Goal: Task Accomplishment & Management: Use online tool/utility

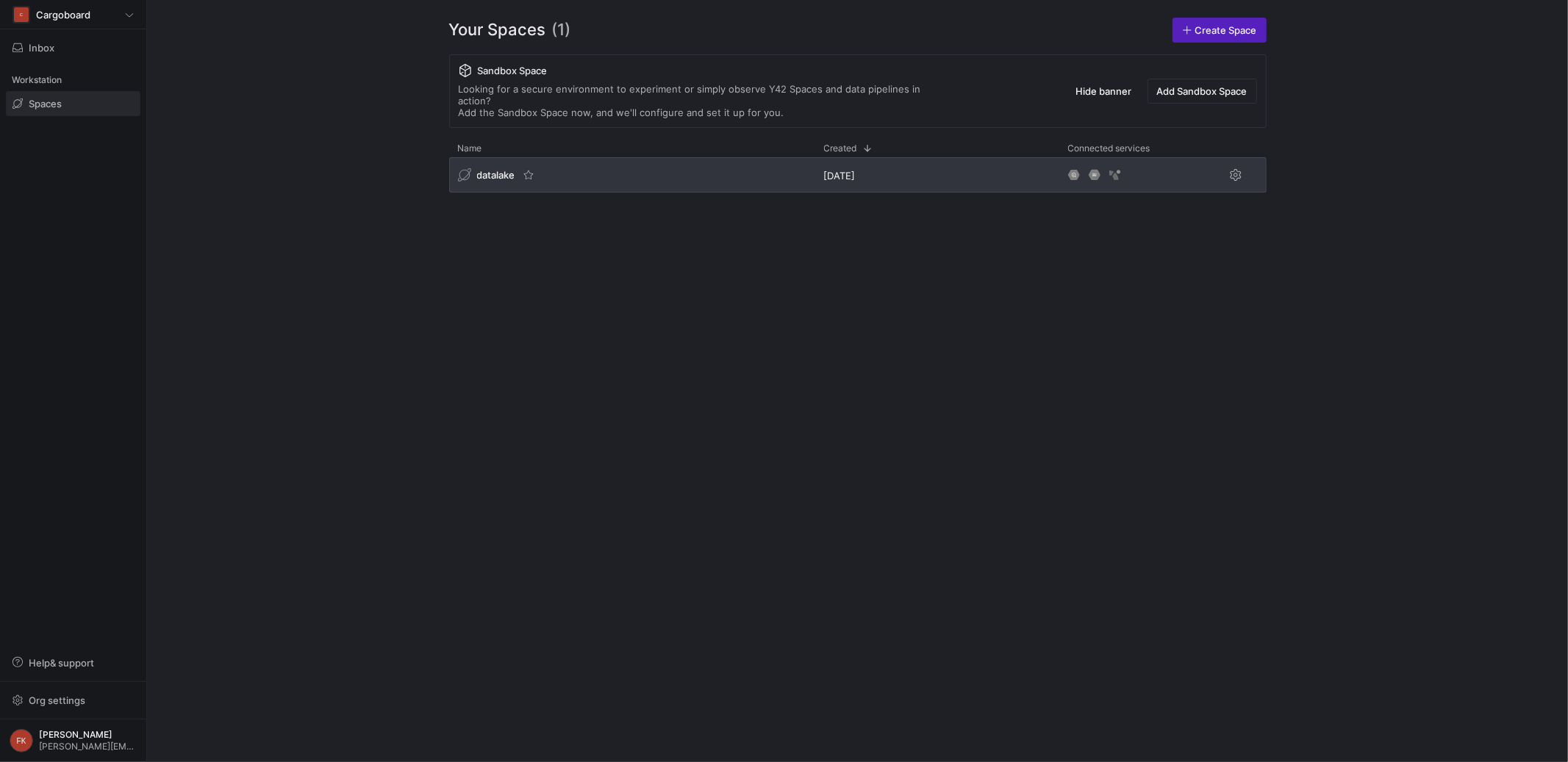
click at [502, 169] on span "datalake" at bounding box center [496, 175] width 38 height 12
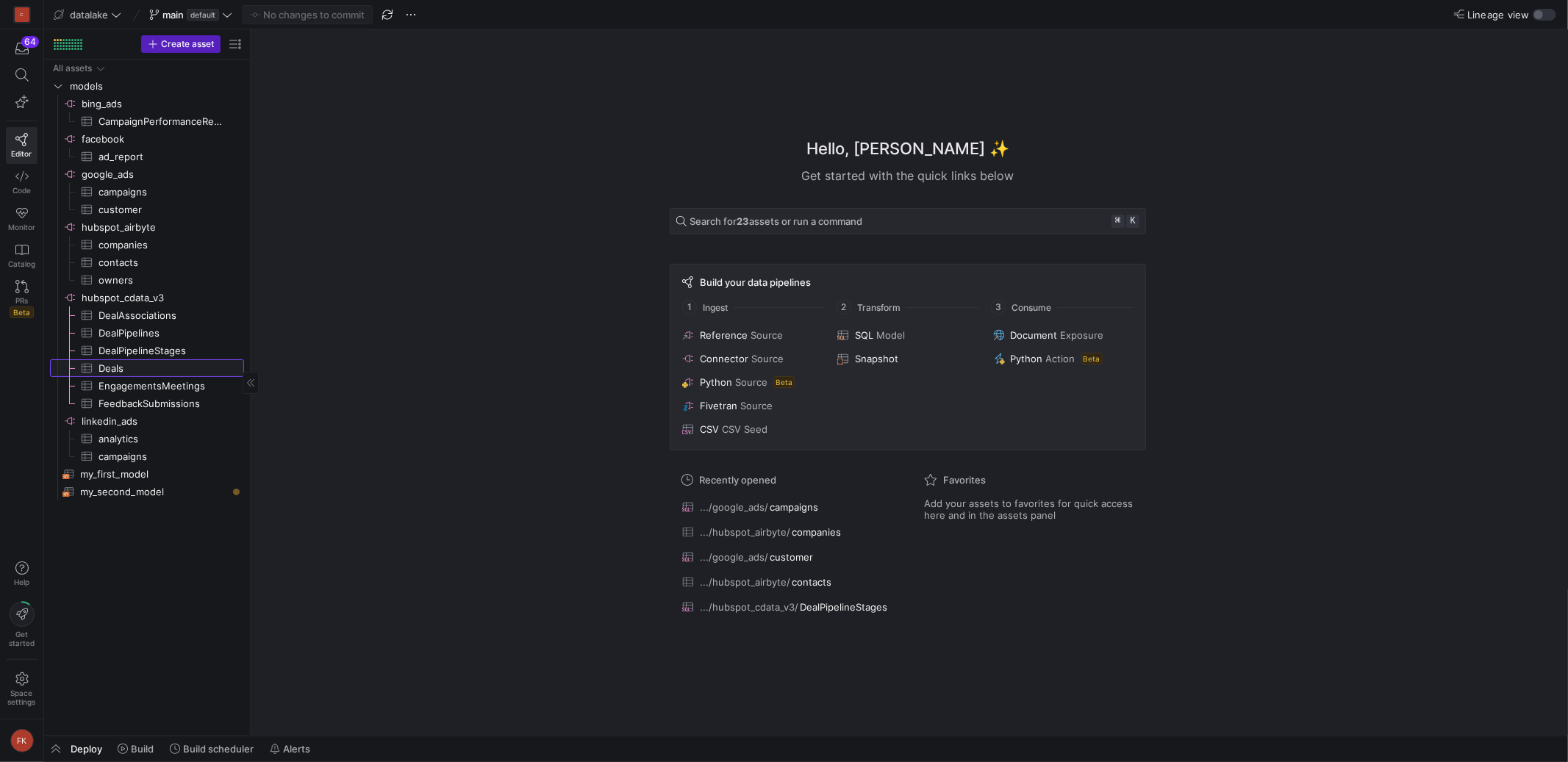
click at [132, 360] on span "Deals​​​​​​​​​" at bounding box center [163, 368] width 129 height 17
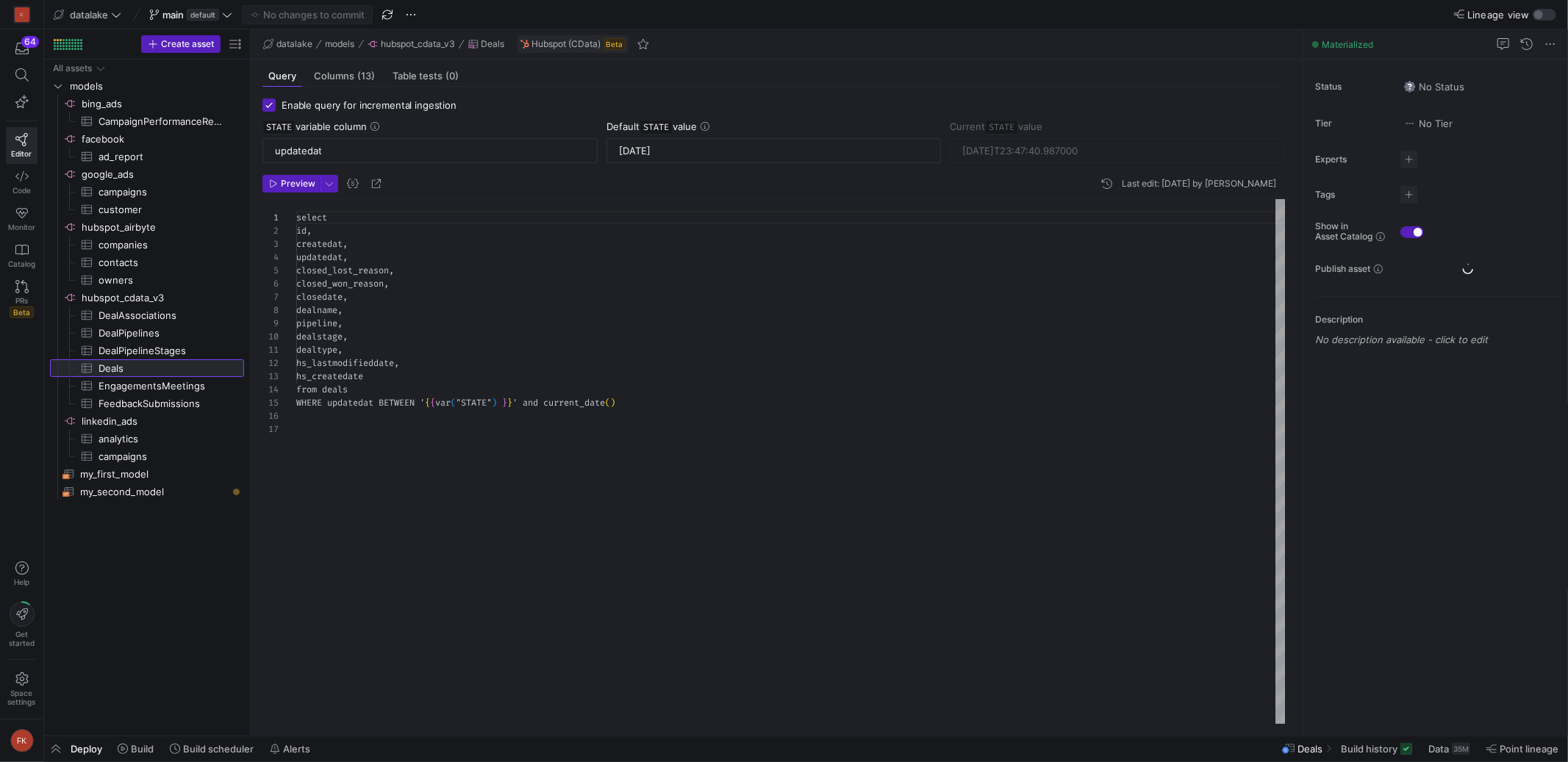
scroll to position [132, 0]
click at [287, 183] on span "Preview" at bounding box center [298, 184] width 35 height 10
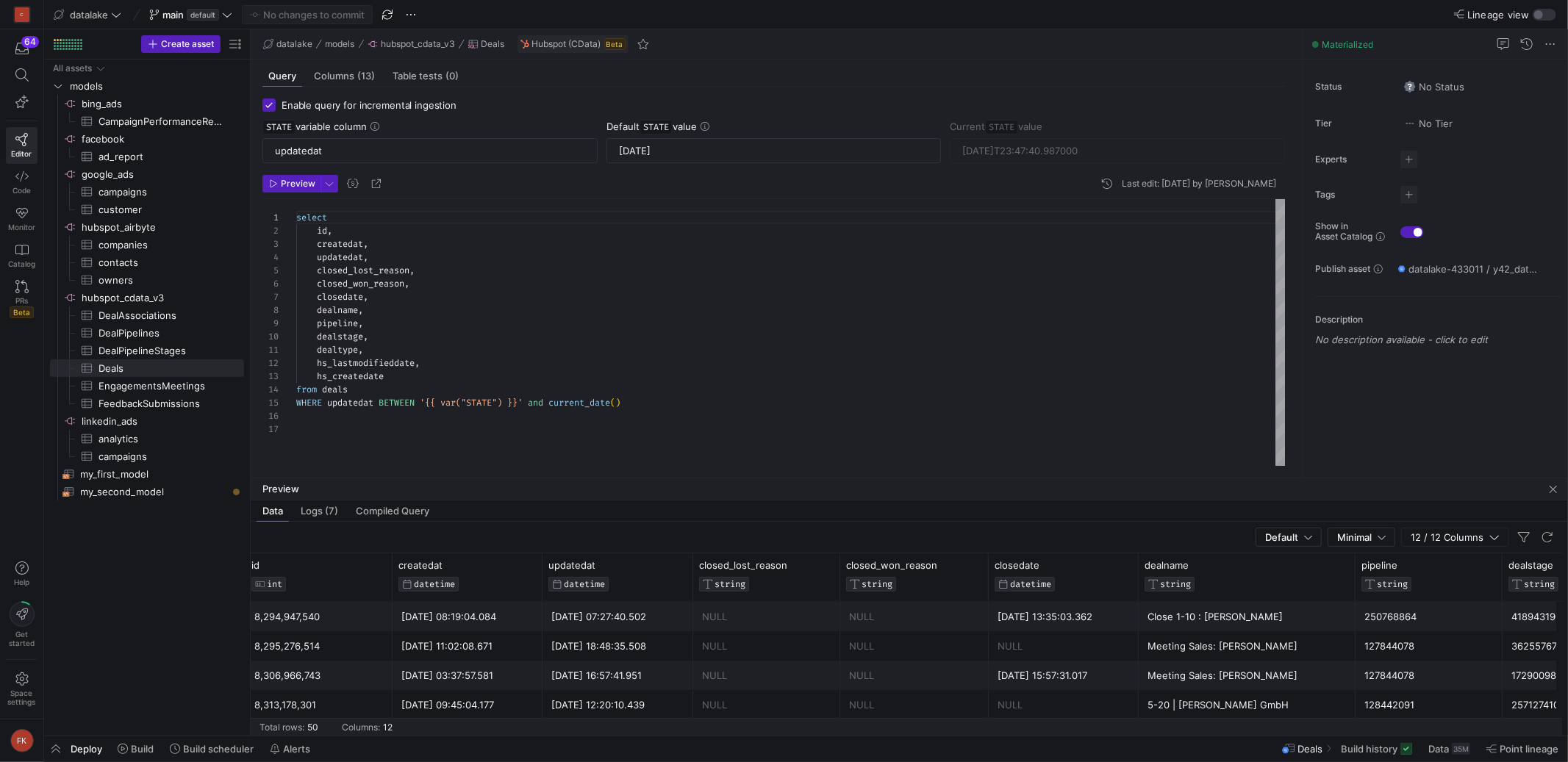
scroll to position [0, 0]
click at [588, 377] on div "select id , createdat , updatedat , closed_lost_reason , closed_won_reason , cl…" at bounding box center [791, 332] width 989 height 267
click at [587, 378] on div "hs_createdate" at bounding box center [791, 376] width 989 height 13
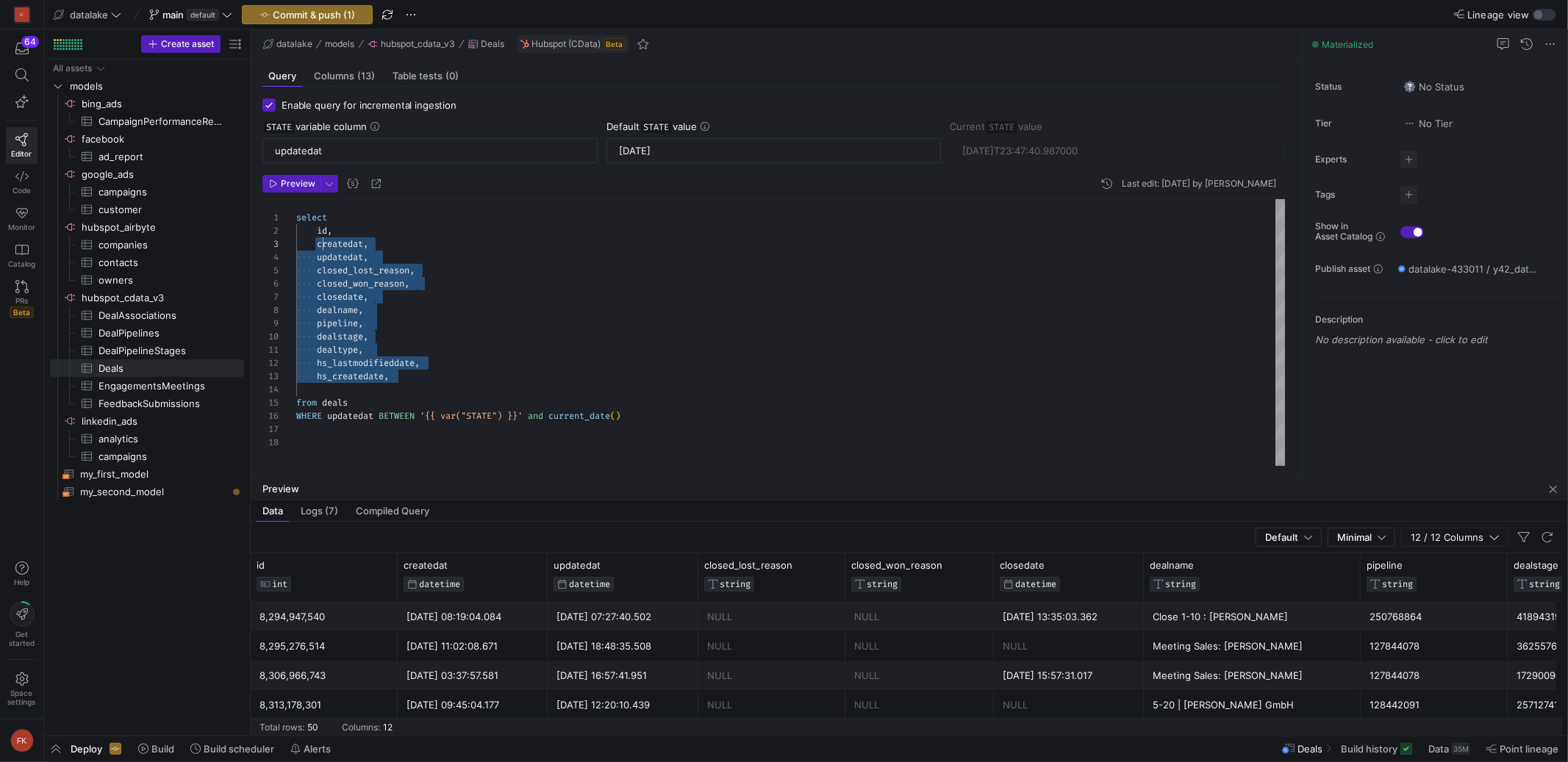
scroll to position [13, 21]
drag, startPoint x: 366, startPoint y: 336, endPoint x: 319, endPoint y: 236, distance: 110.5
click at [319, 235] on div "select id , createdat , updatedat , closed_lost_reason , closed_won_reason , cl…" at bounding box center [791, 332] width 989 height 267
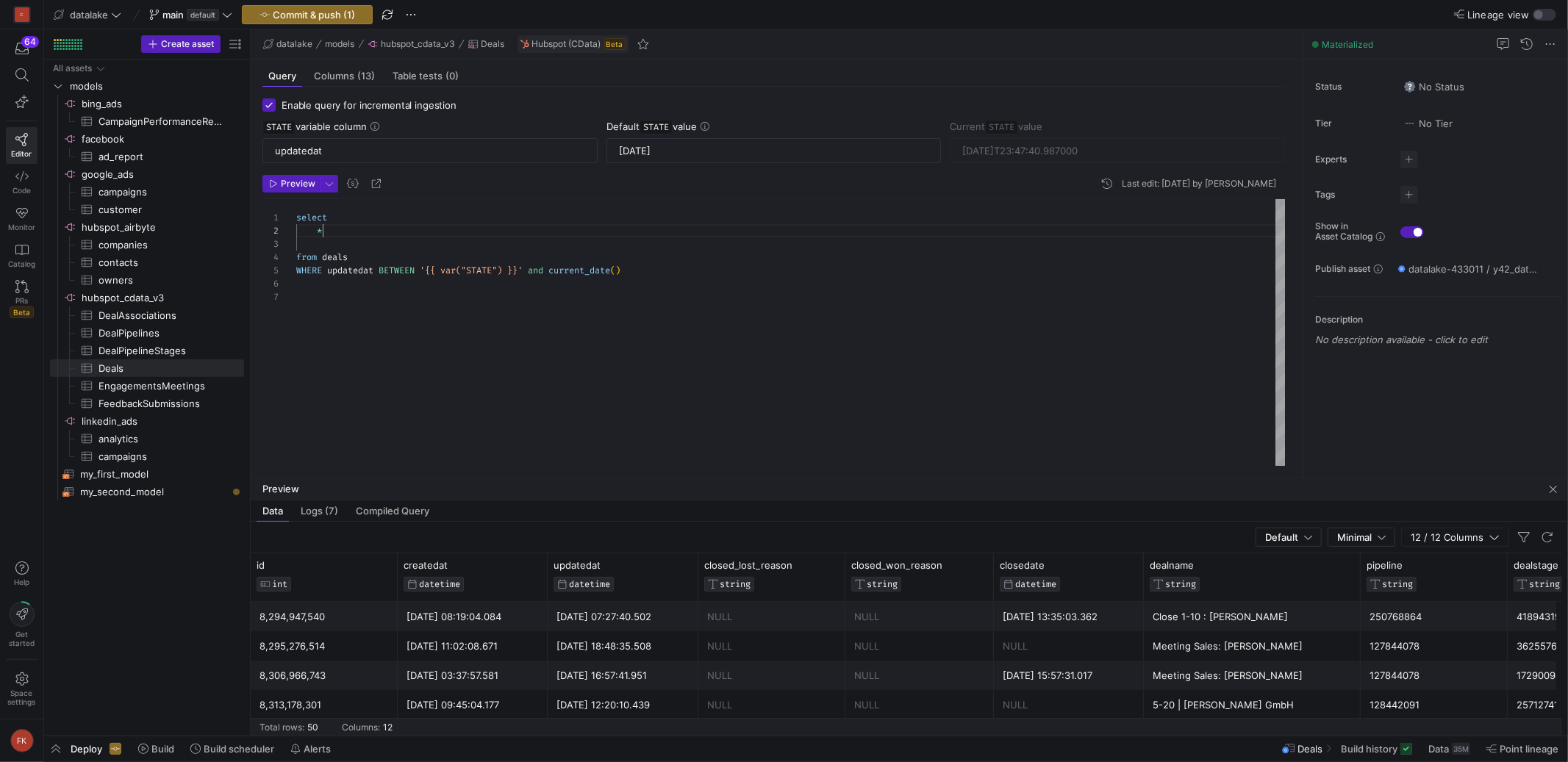
scroll to position [13, 26]
click at [287, 183] on span "Preview" at bounding box center [298, 184] width 35 height 10
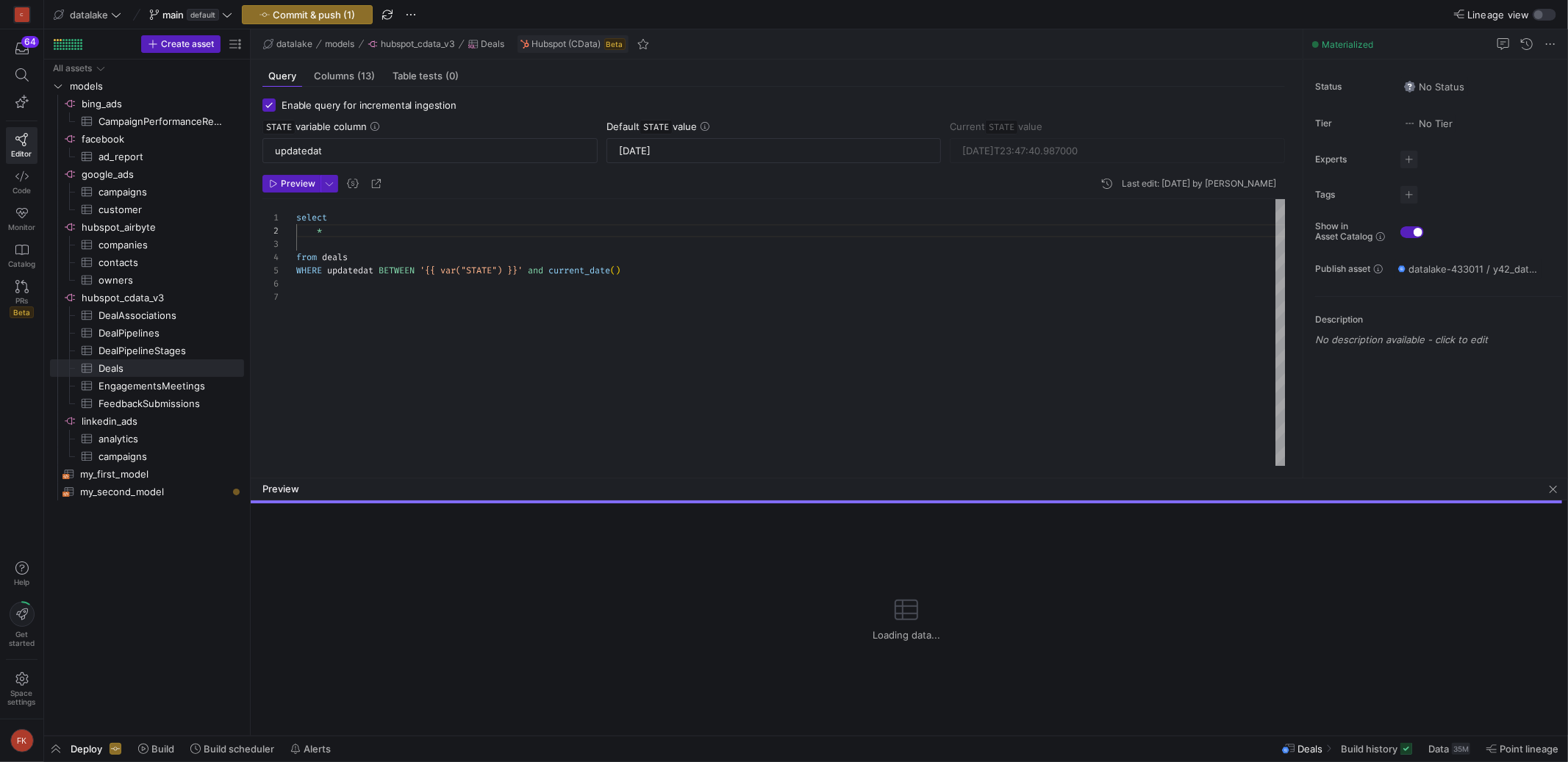
click at [394, 252] on div "select * from deals WHERE updatedat BETWEEN '{{ var("STATE") }}' and current_da…" at bounding box center [791, 332] width 989 height 267
click at [392, 248] on div "select * from deals WHERE updatedat BETWEEN '{{ var("STATE") }}' and current_da…" at bounding box center [791, 332] width 989 height 267
click at [597, 319] on div "select * from deals WHERE updatedat BETWEEN '{{ var("STATE") }}' and current_da…" at bounding box center [791, 332] width 989 height 267
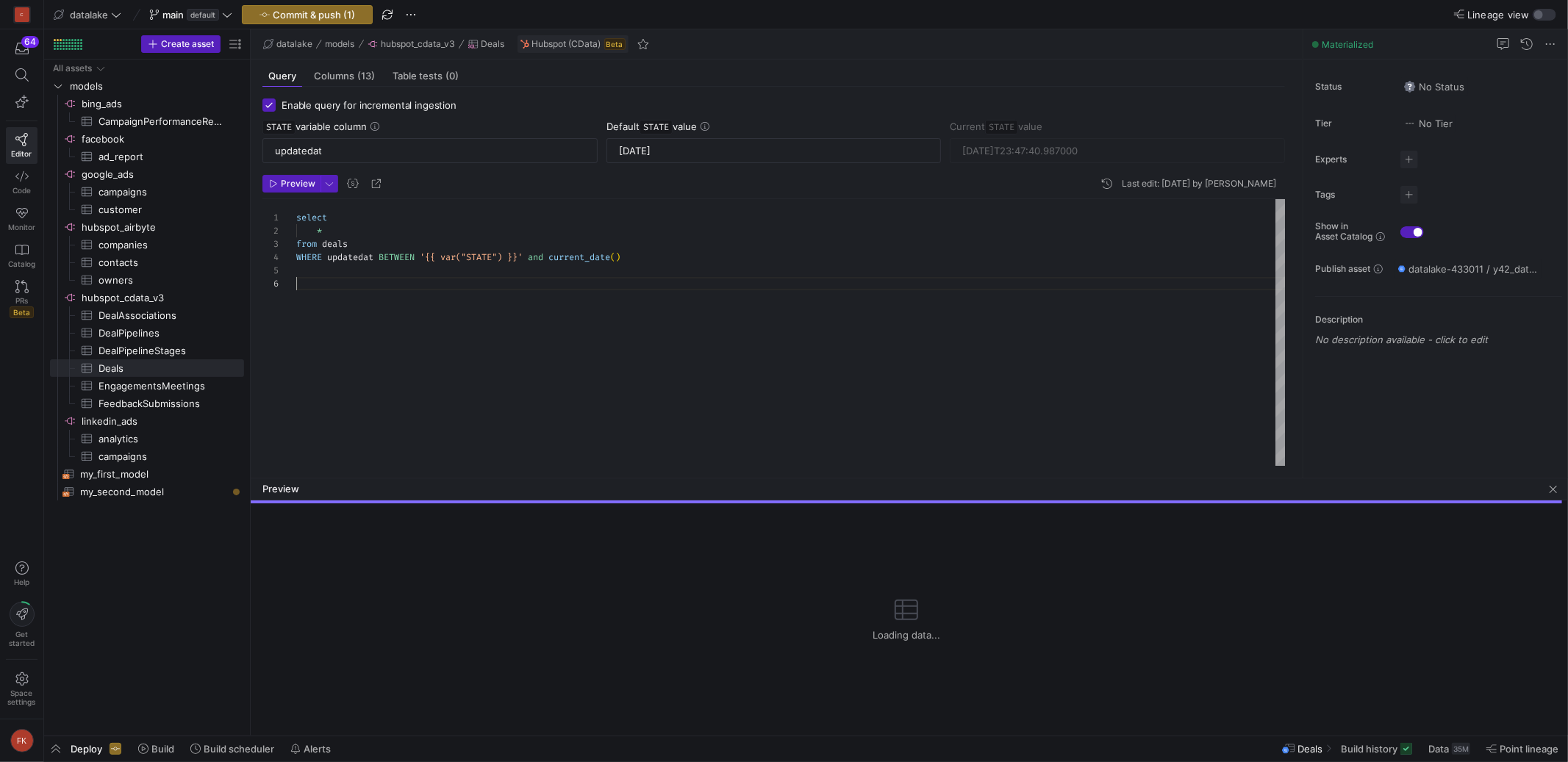
scroll to position [26, 0]
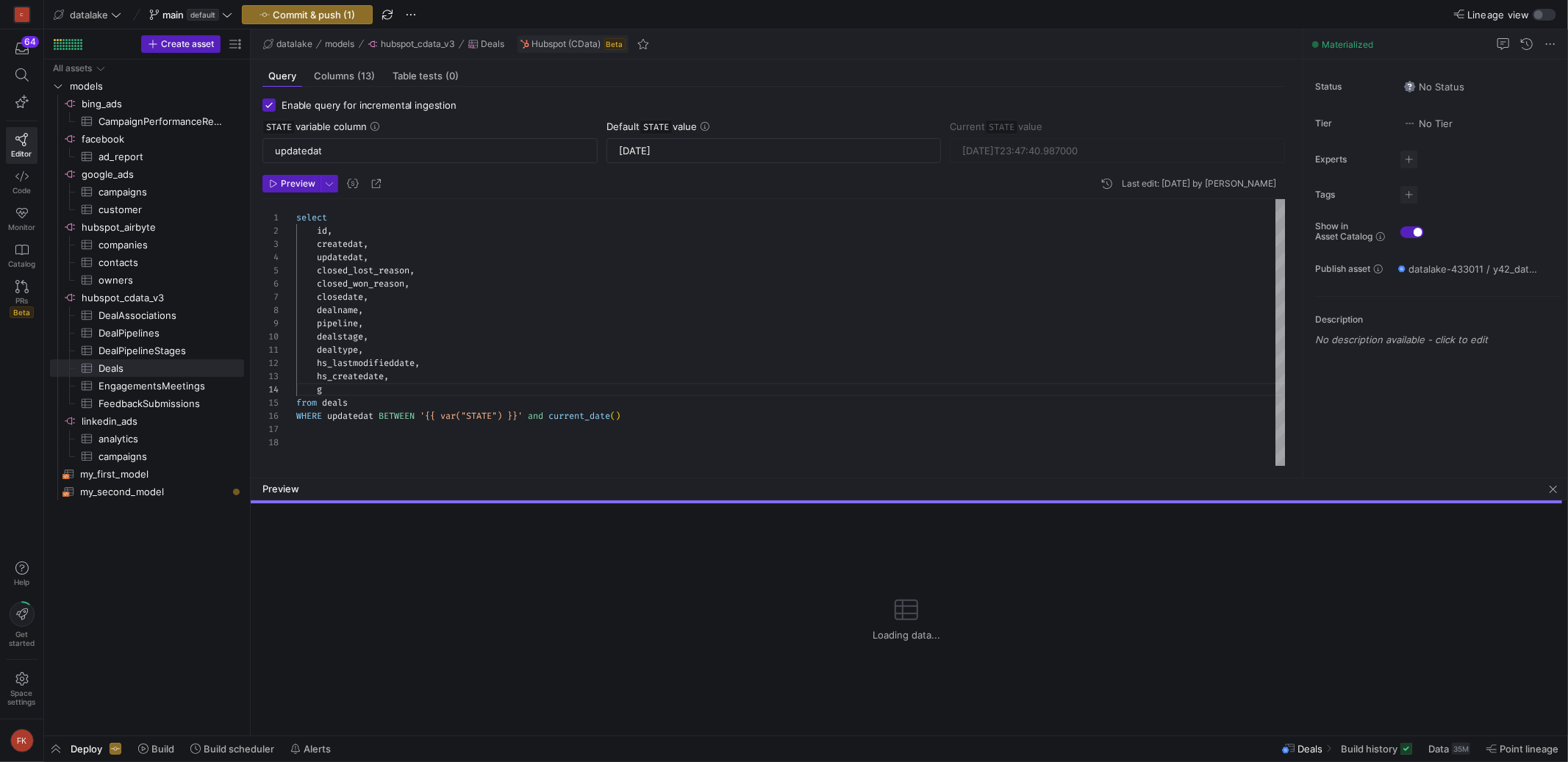
type textarea "dealtype, hs_lastmodifieddate, hs_createdate, from deals WHERE updatedat BETWEE…"
click at [282, 182] on span "Preview" at bounding box center [298, 184] width 35 height 10
click at [282, 183] on span "Preview" at bounding box center [298, 184] width 35 height 10
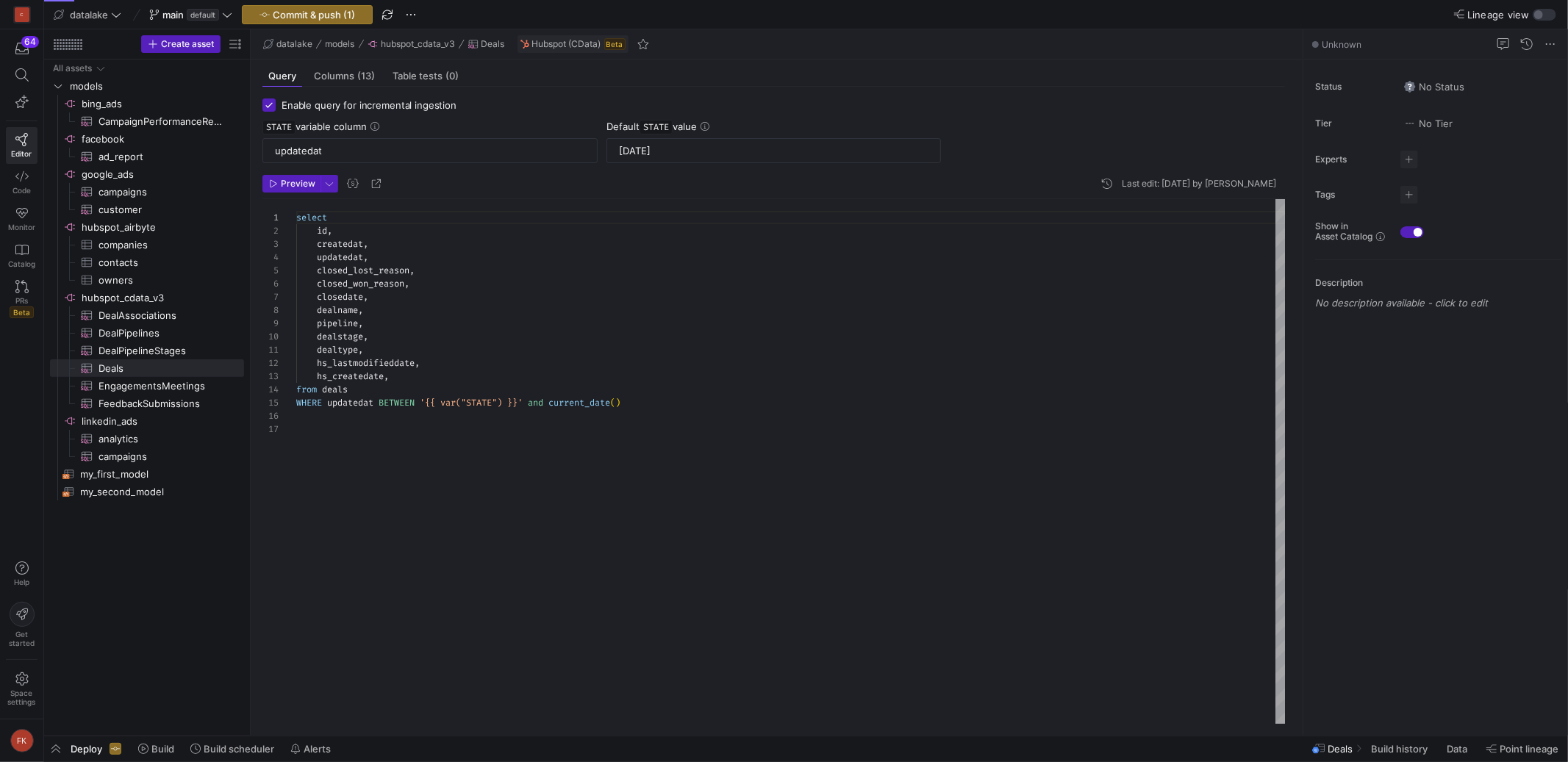
scroll to position [132, 0]
click at [285, 183] on span "Preview" at bounding box center [298, 184] width 35 height 10
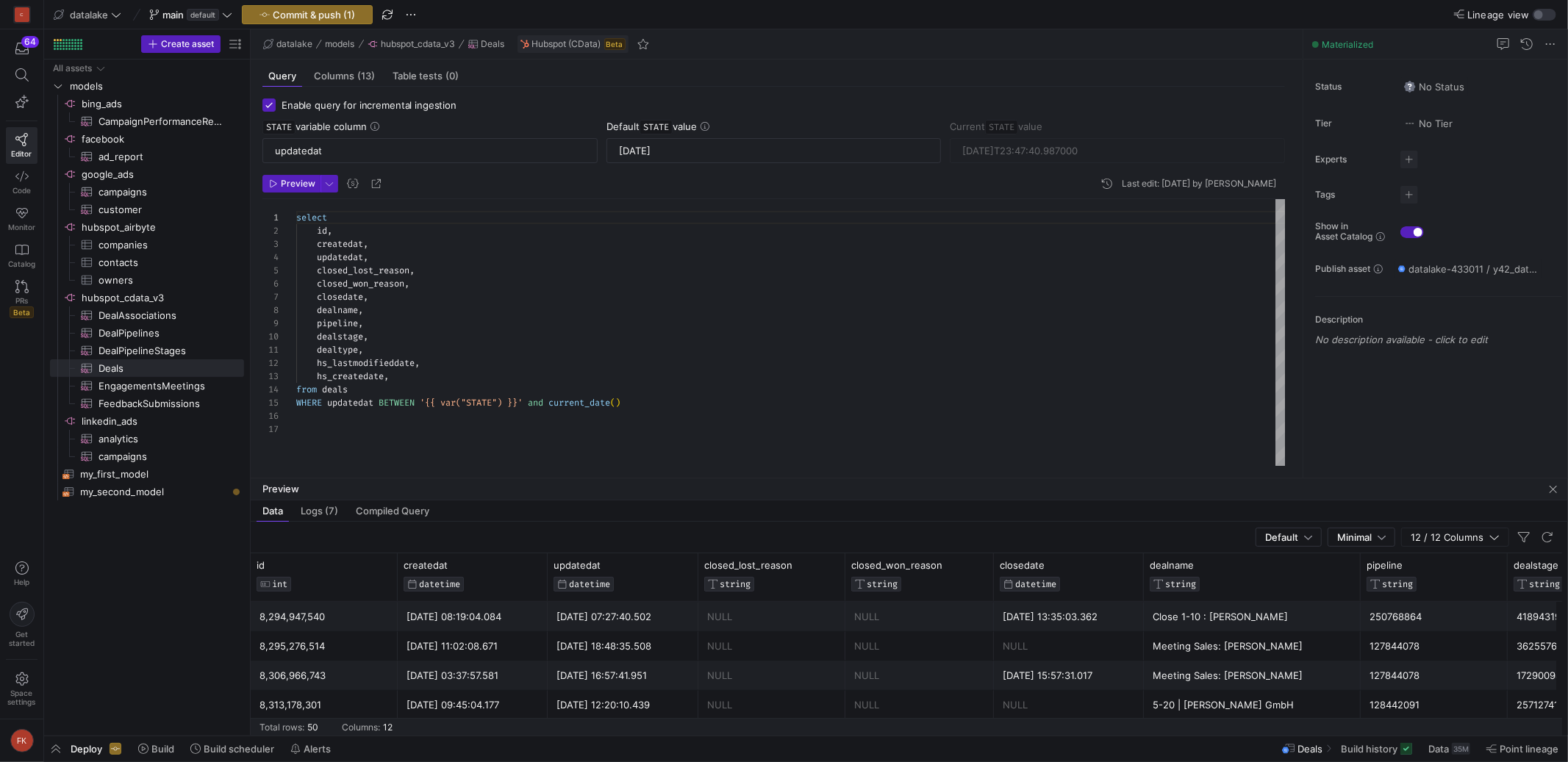
click at [673, 396] on div "WHERE updatedat BETWEEN '{{ var("STATE") }}' and current_date ( )" at bounding box center [791, 403] width 989 height 13
click at [665, 398] on div "WHERE updatedat BETWEEN '{{ var("STATE") }}' and current_date ( )" at bounding box center [791, 403] width 989 height 13
drag, startPoint x: 651, startPoint y: 397, endPoint x: 610, endPoint y: 421, distance: 47.5
click at [319, 401] on div "select id , createdat , updatedat , closed_lost_reason , closed_won_reason , cl…" at bounding box center [791, 332] width 989 height 267
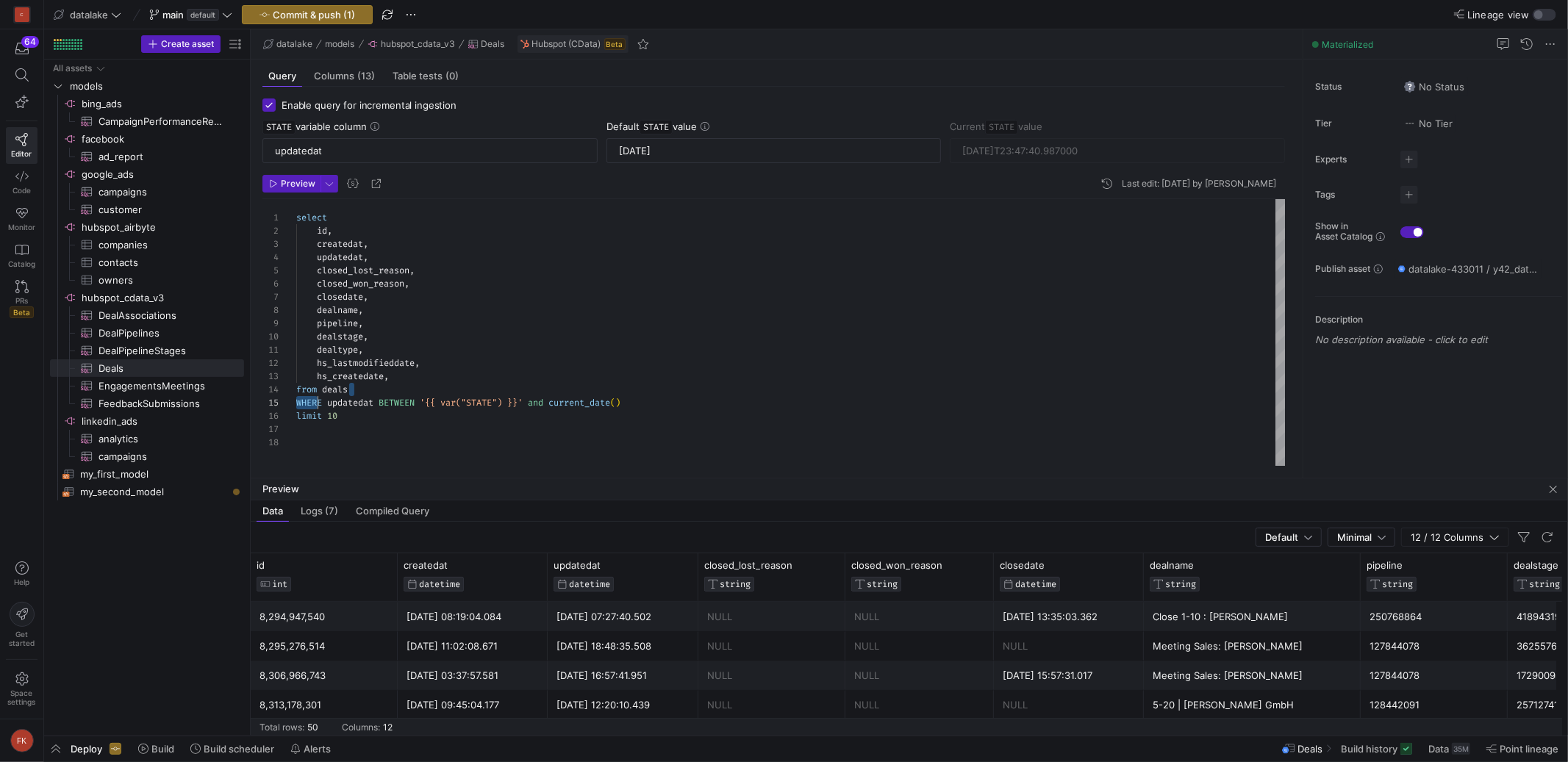
click at [633, 420] on div "limit 10" at bounding box center [791, 416] width 989 height 13
drag, startPoint x: 656, startPoint y: 402, endPoint x: 284, endPoint y: 401, distance: 372.0
click at [296, 403] on div "select id , createdat , updatedat , closed_lost_reason , closed_won_reason , cl…" at bounding box center [791, 332] width 989 height 267
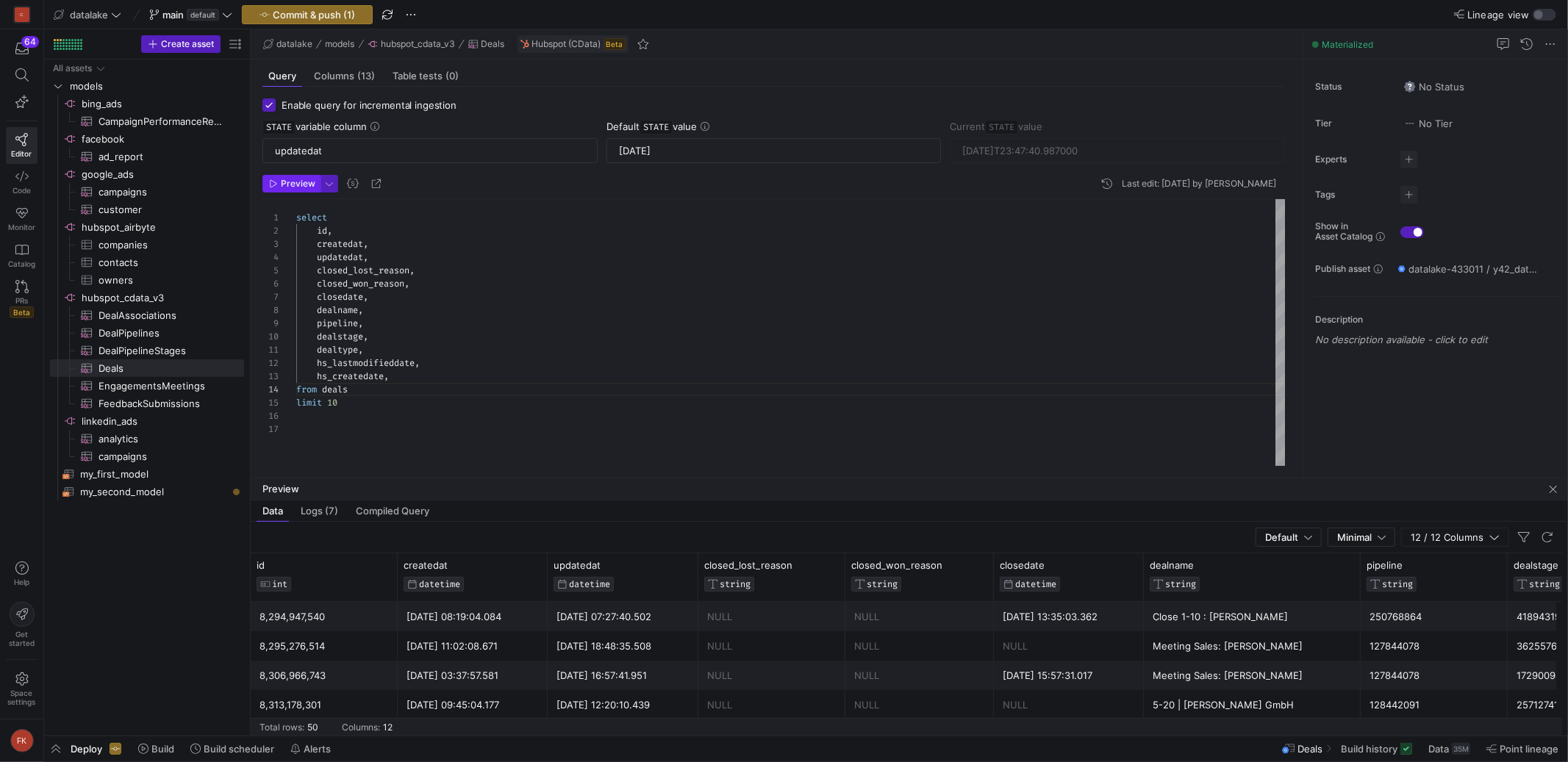
click at [296, 183] on span "Preview" at bounding box center [298, 184] width 35 height 10
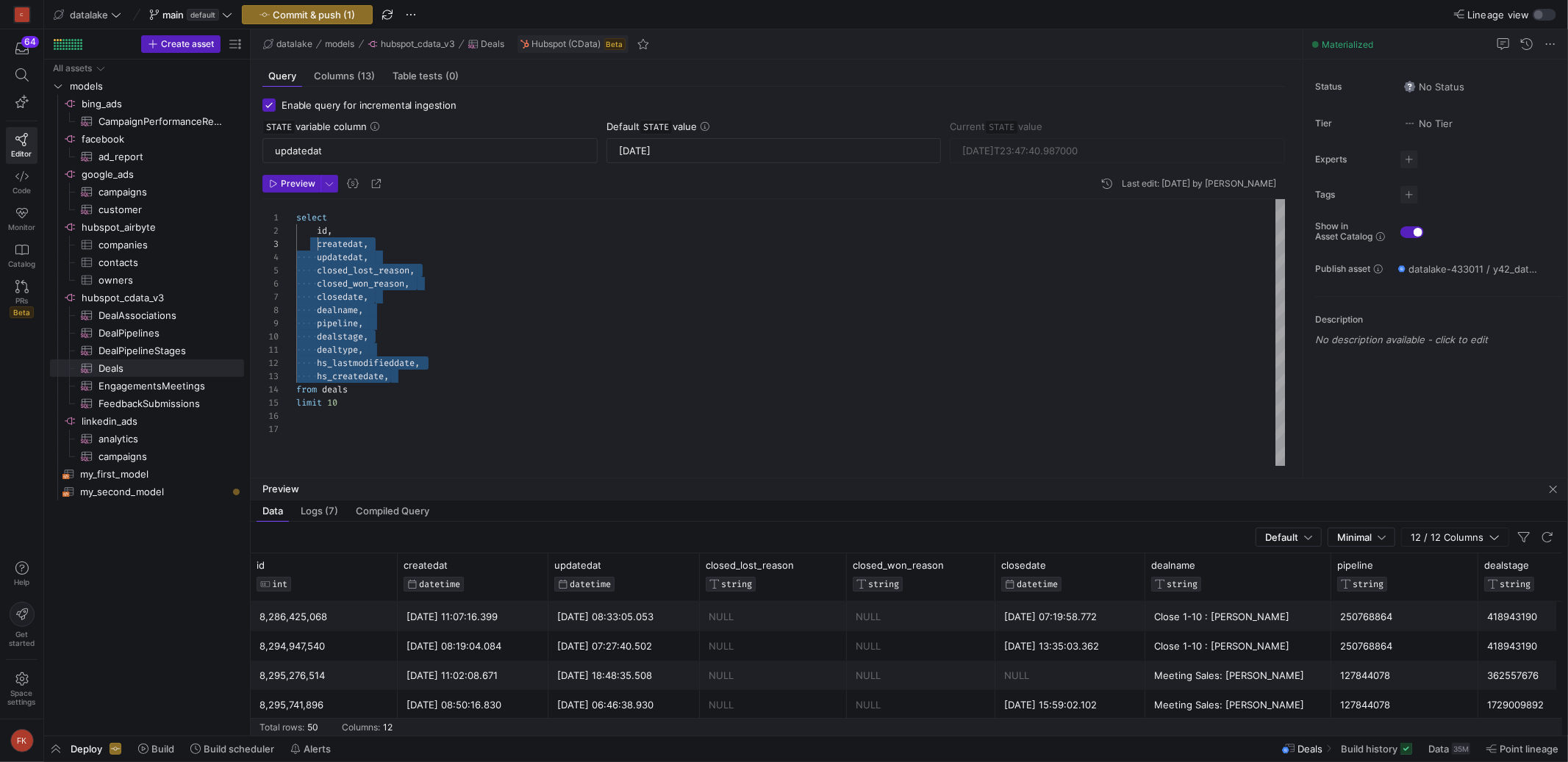
scroll to position [13, 21]
drag, startPoint x: 385, startPoint y: 363, endPoint x: 316, endPoint y: 234, distance: 146.3
click at [316, 234] on div "select id , createdat , updatedat , closed_lost_reason , closed_won_reason , cl…" at bounding box center [791, 332] width 989 height 267
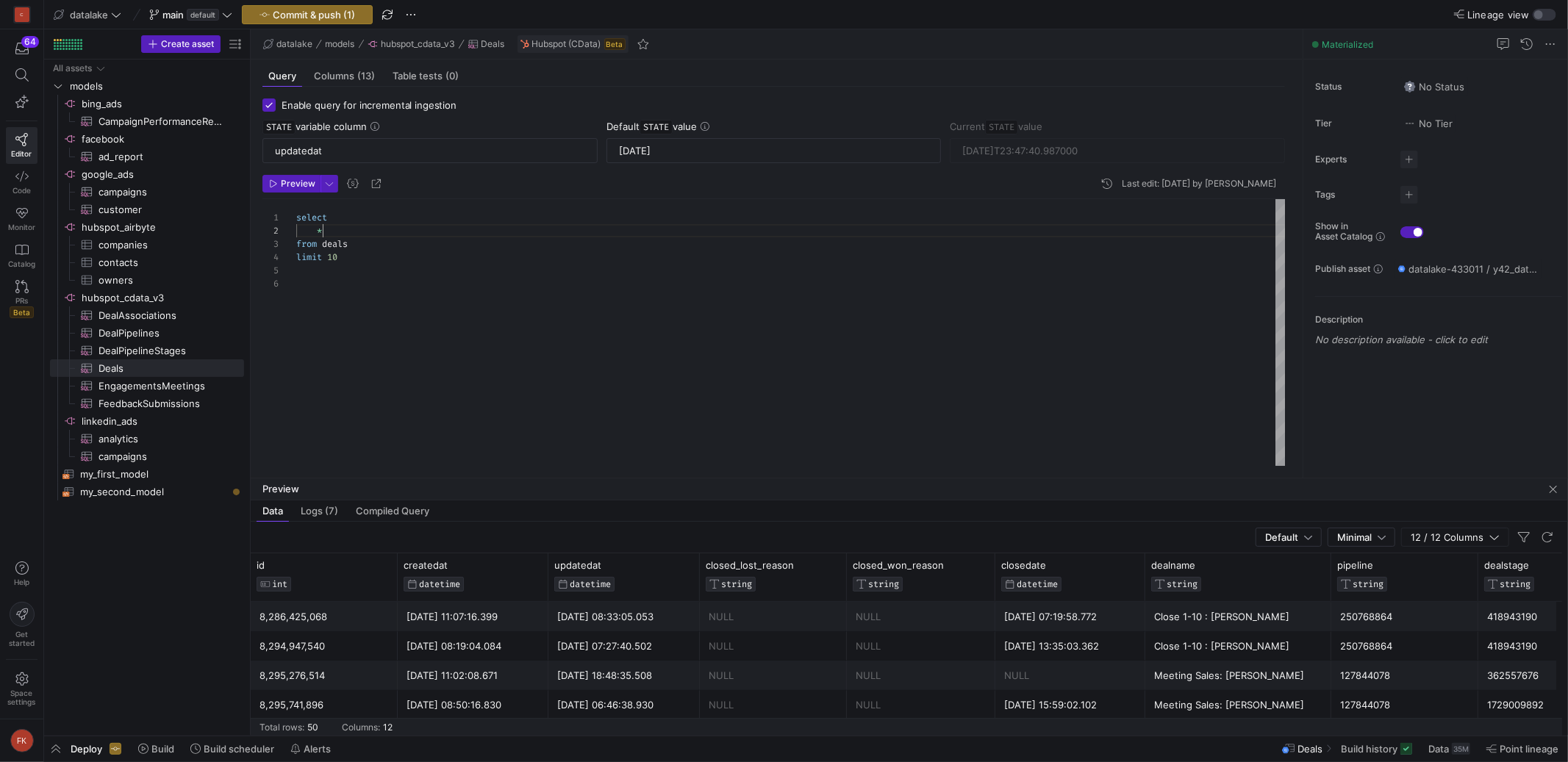
scroll to position [13, 26]
click at [359, 254] on div "limit 10" at bounding box center [791, 257] width 989 height 13
click at [276, 187] on icon "button" at bounding box center [274, 184] width 9 height 9
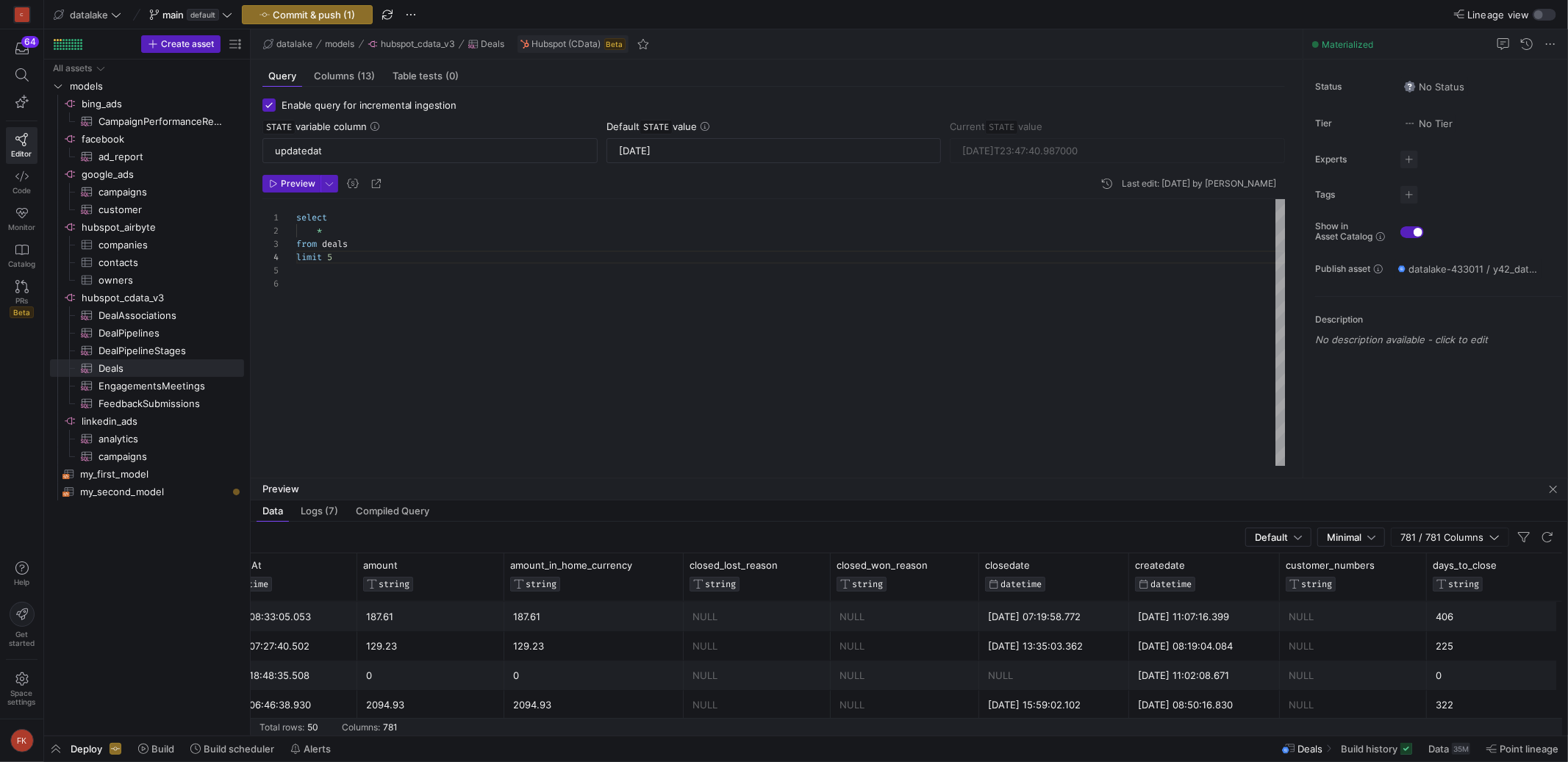
scroll to position [0, 575]
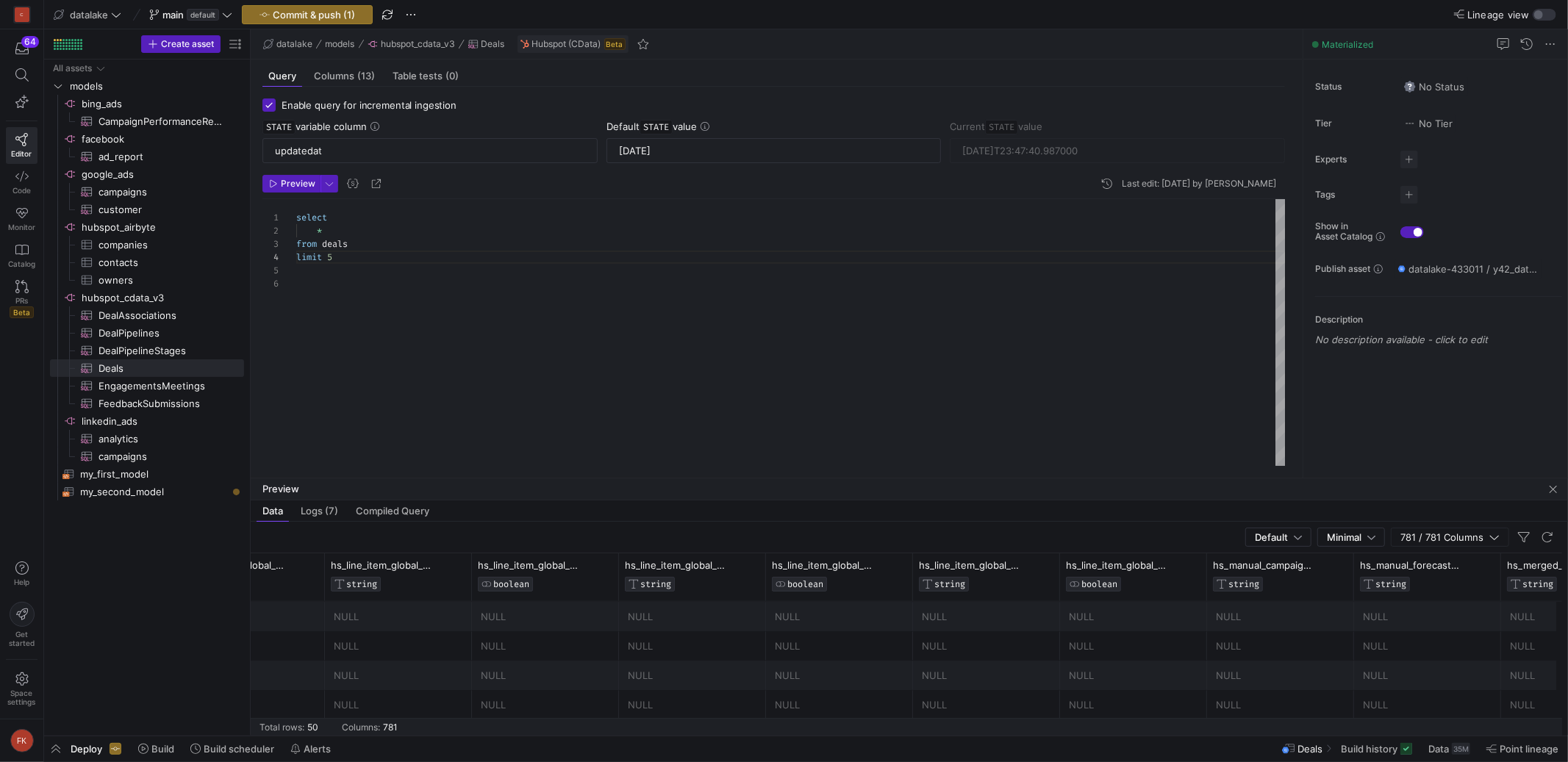
drag, startPoint x: 335, startPoint y: 228, endPoint x: 343, endPoint y: 231, distance: 8.5
click at [335, 228] on div "*" at bounding box center [791, 231] width 989 height 13
click at [656, 565] on span "hs_owning_teams" at bounding box center [671, 565] width 81 height 12
click at [368, 233] on div "select hs_owner from deals limit 5" at bounding box center [791, 332] width 989 height 267
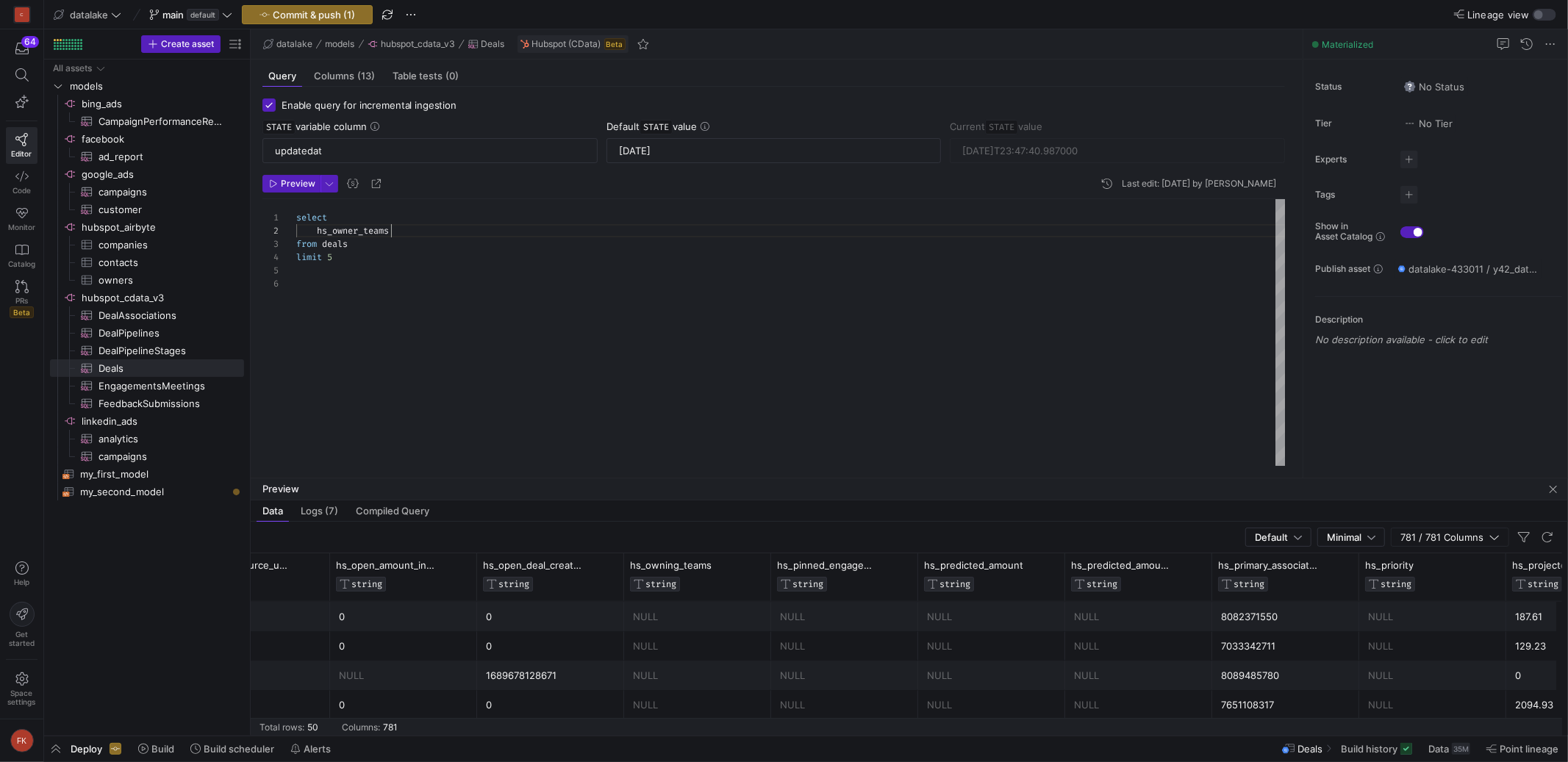
click at [401, 253] on div "select hs_owner_teams from deals limit 5" at bounding box center [791, 332] width 989 height 267
click at [370, 236] on div "select hs_owner_teams from deals limit 1" at bounding box center [791, 332] width 989 height 267
click at [371, 243] on div "select hs_owner_teams from deals limit 1" at bounding box center [791, 332] width 989 height 267
click at [370, 230] on div "select hs_owner_teams from deals limit 1 where dealname like '%Augenoptik GmbH%'" at bounding box center [791, 332] width 989 height 267
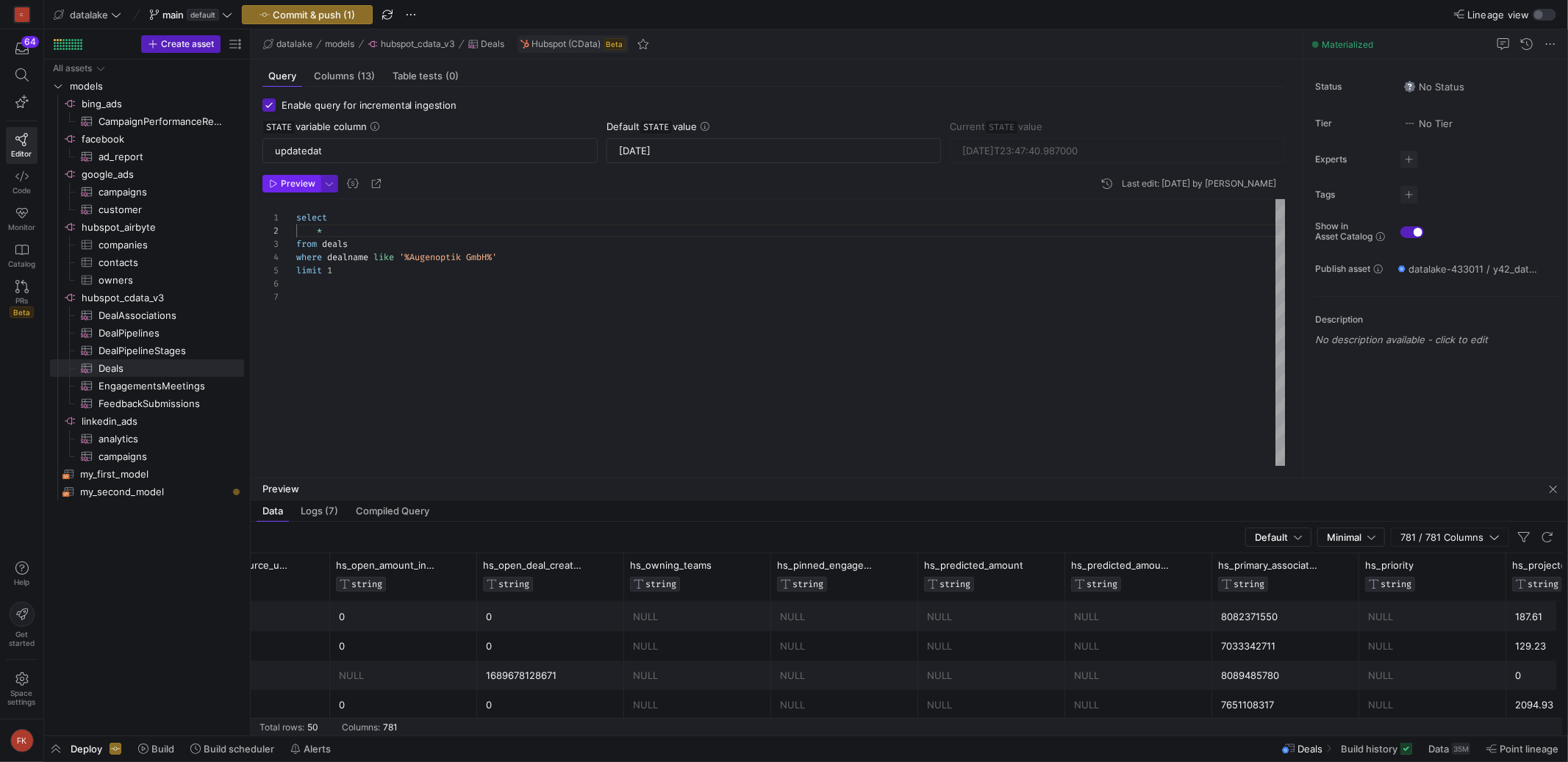
type textarea "select * from deals where dealname like '%Augenoptik GmbH%' limit 1"
click at [293, 179] on span "Preview" at bounding box center [298, 184] width 35 height 10
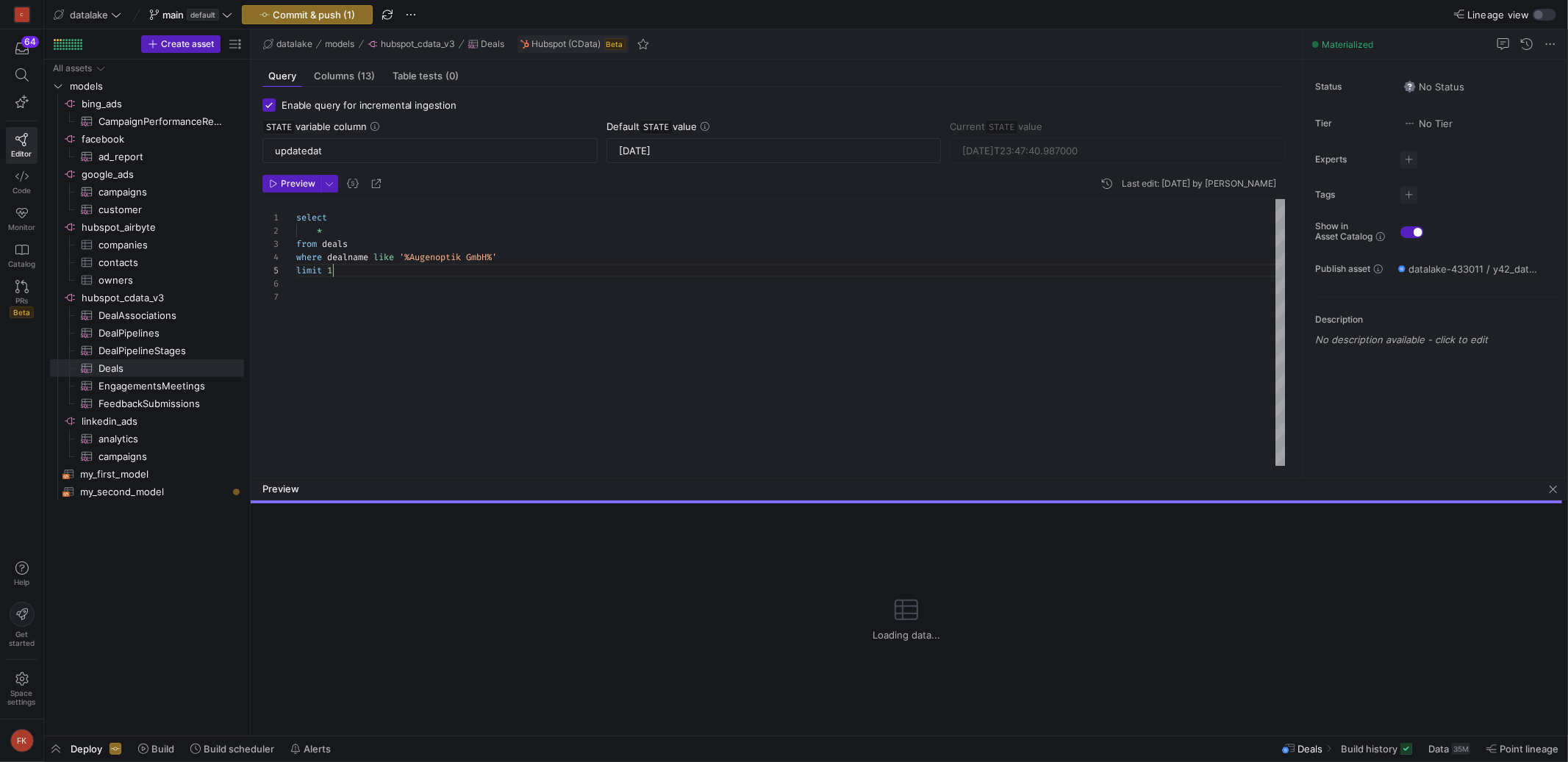
click at [409, 275] on div "select * from deals limit 1 where dealname like '%Augenoptik GmbH%'" at bounding box center [791, 332] width 989 height 267
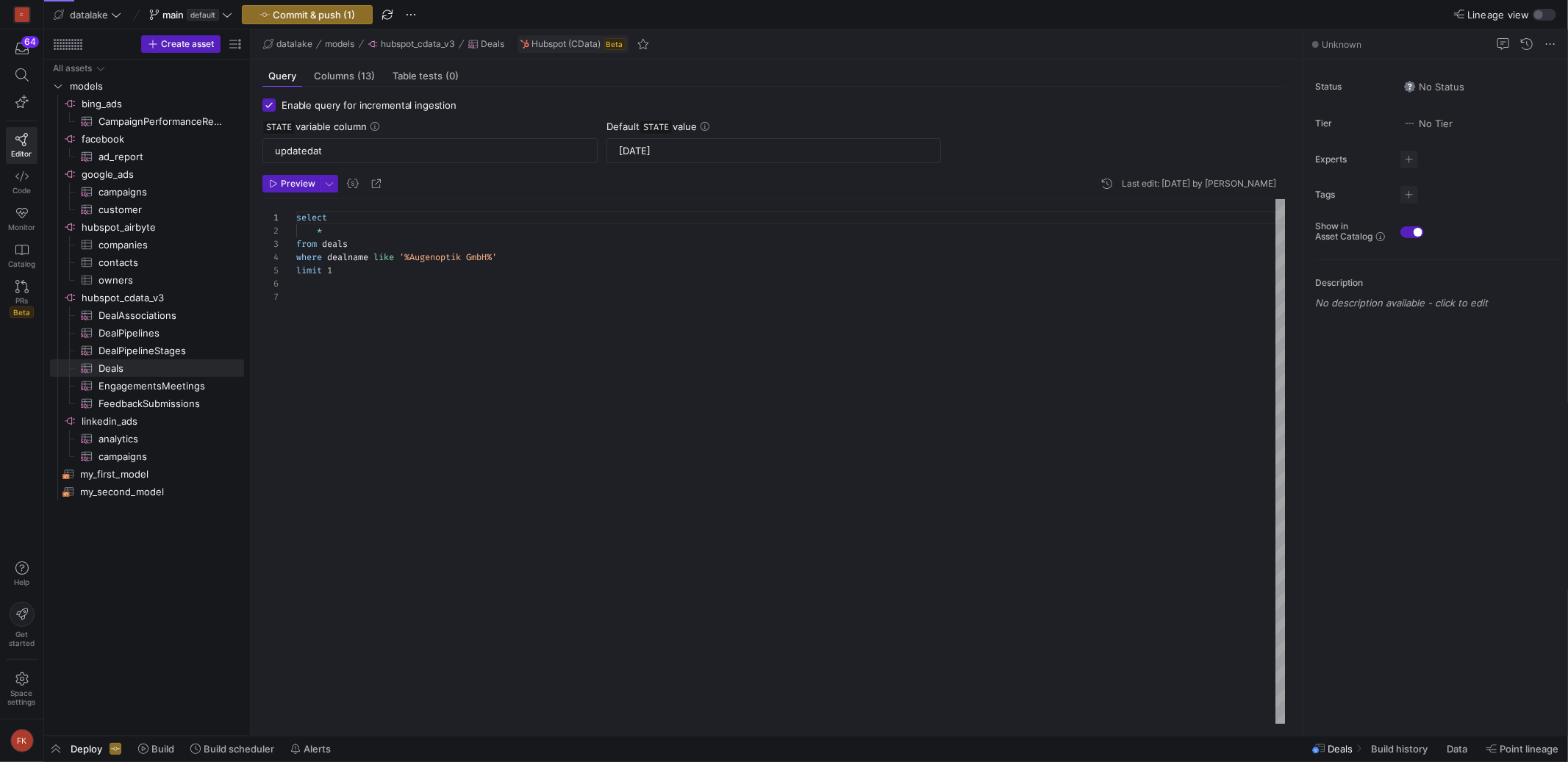
scroll to position [78, 0]
click at [430, 271] on div "limit 1" at bounding box center [791, 271] width 989 height 13
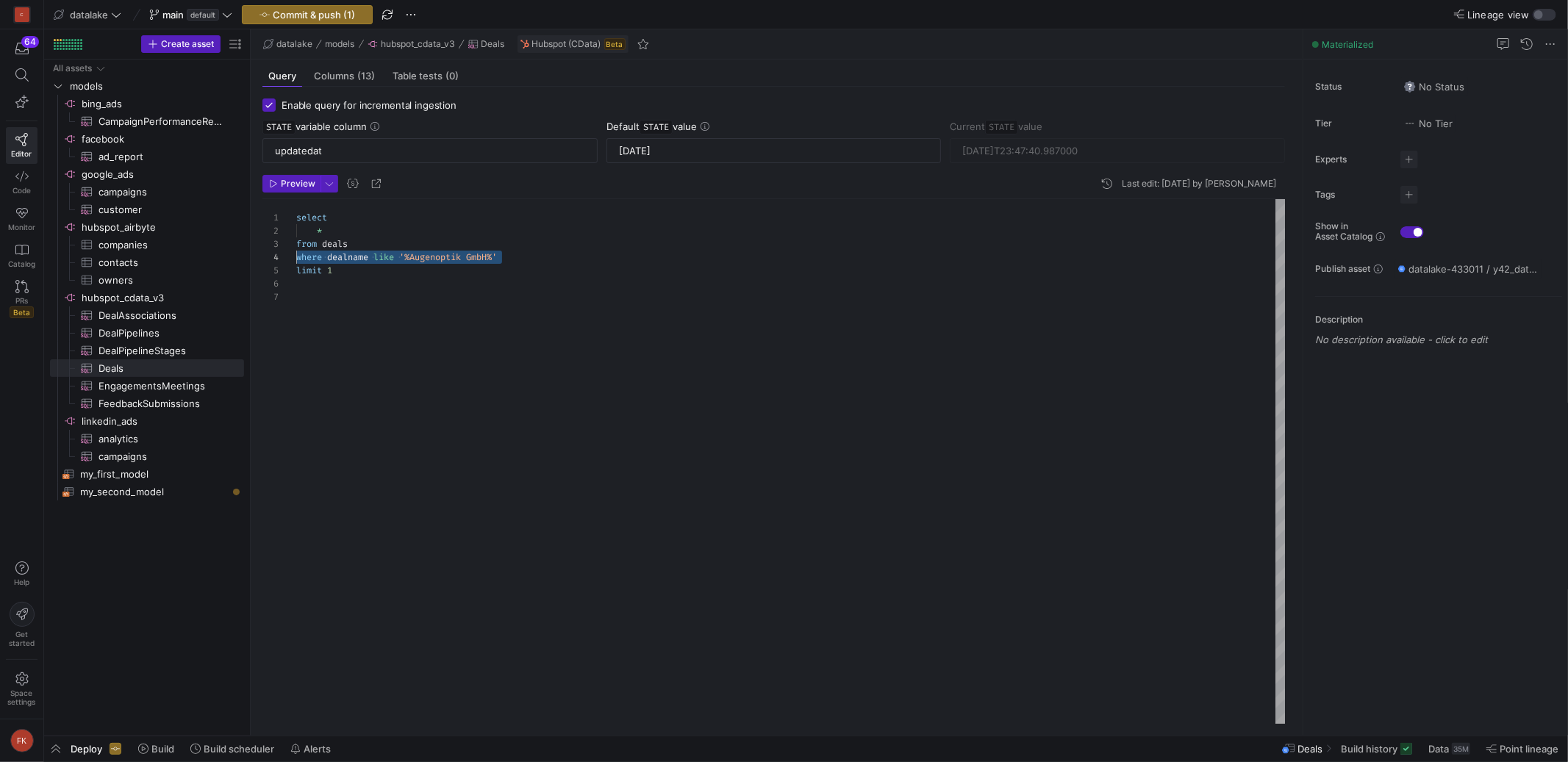
drag, startPoint x: 504, startPoint y: 256, endPoint x: 277, endPoint y: 260, distance: 227.0
click at [276, 260] on div "1 2 3 4 5 6 7 select * from deals where dealname like '%Augenoptik GmbH%' limit…" at bounding box center [774, 461] width 1023 height 525
click at [277, 179] on span "Preview" at bounding box center [292, 184] width 47 height 10
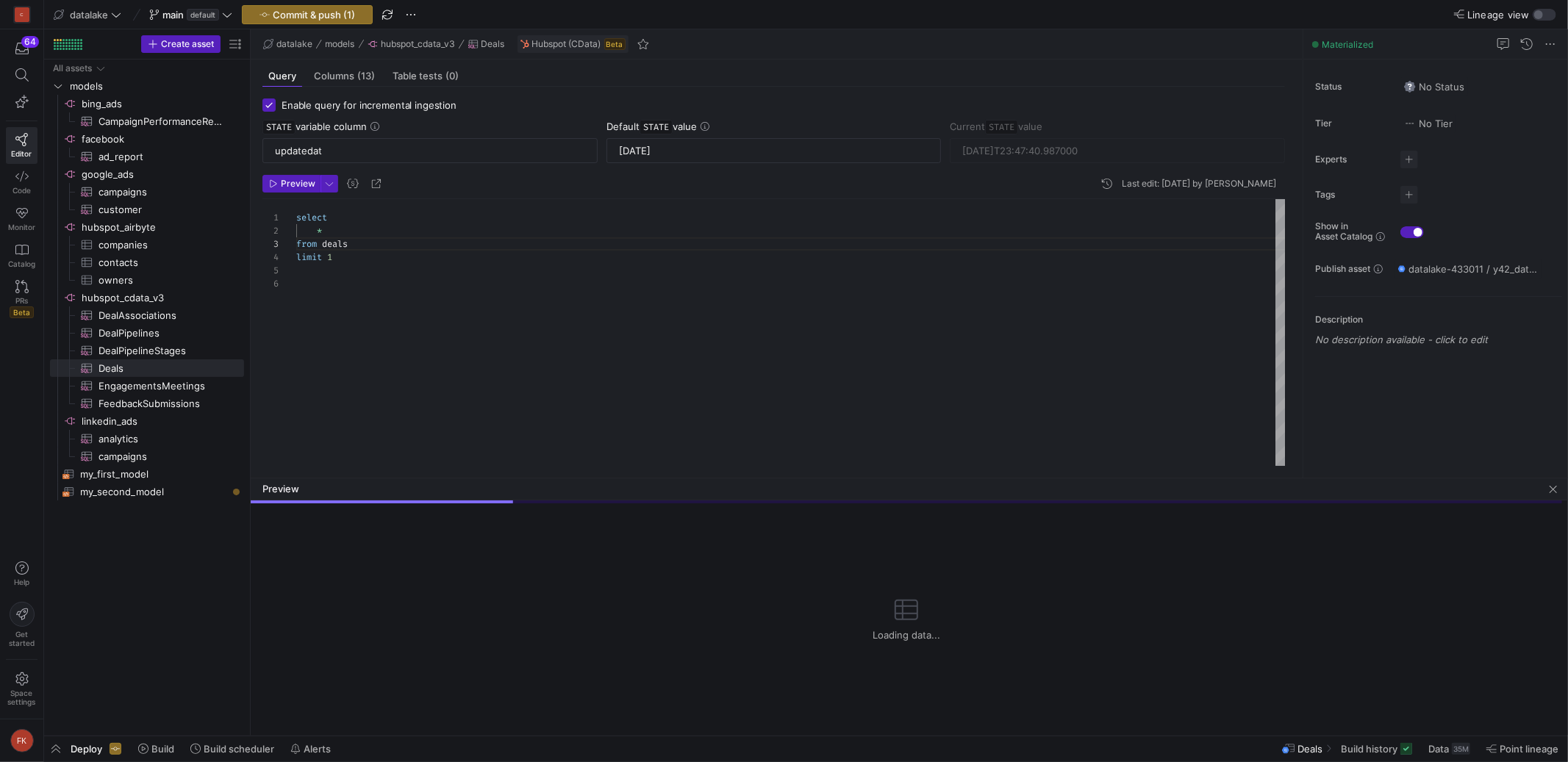
click at [388, 251] on div "limit 1" at bounding box center [791, 257] width 989 height 13
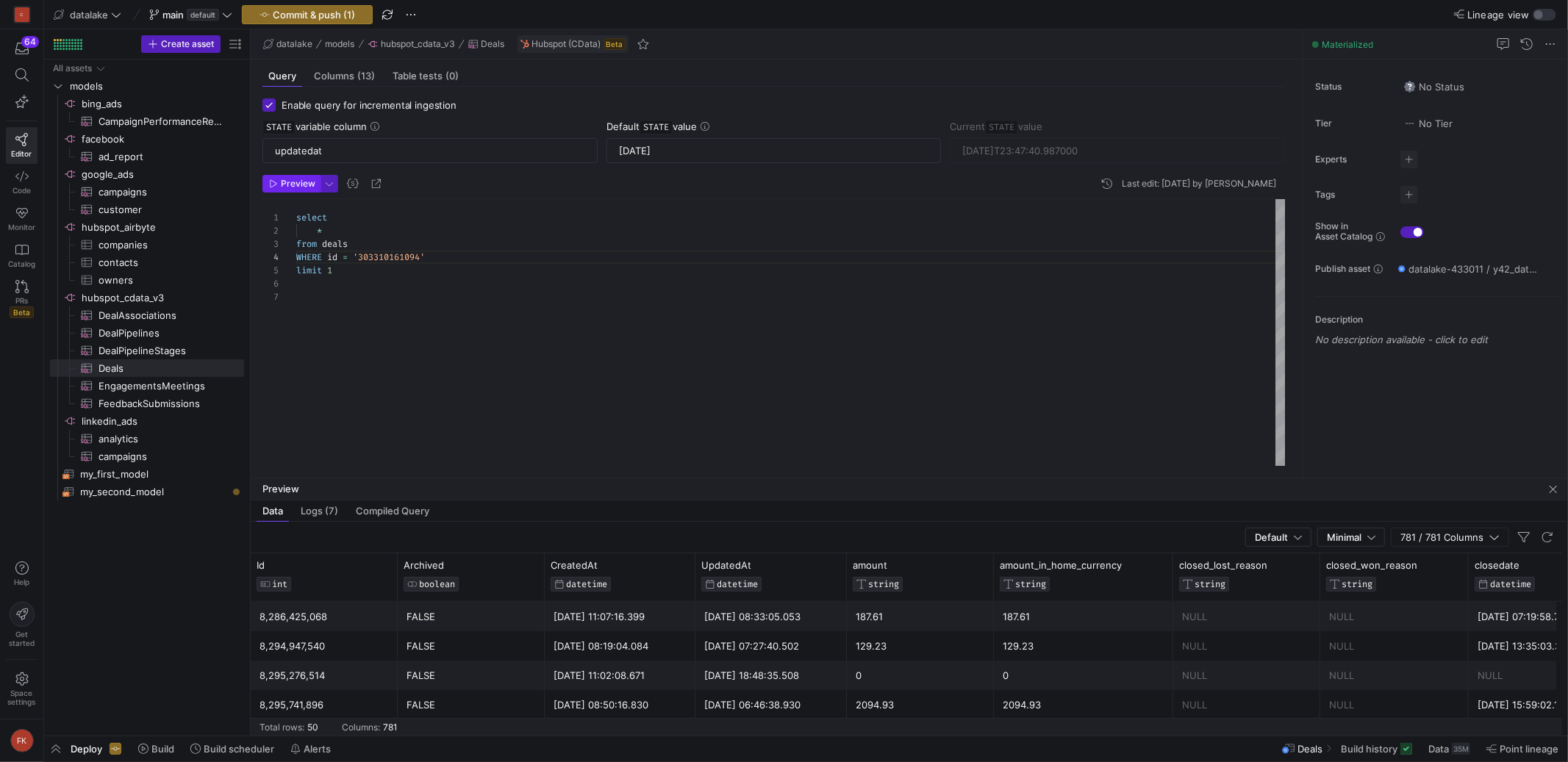
click at [288, 187] on span "Preview" at bounding box center [298, 184] width 35 height 10
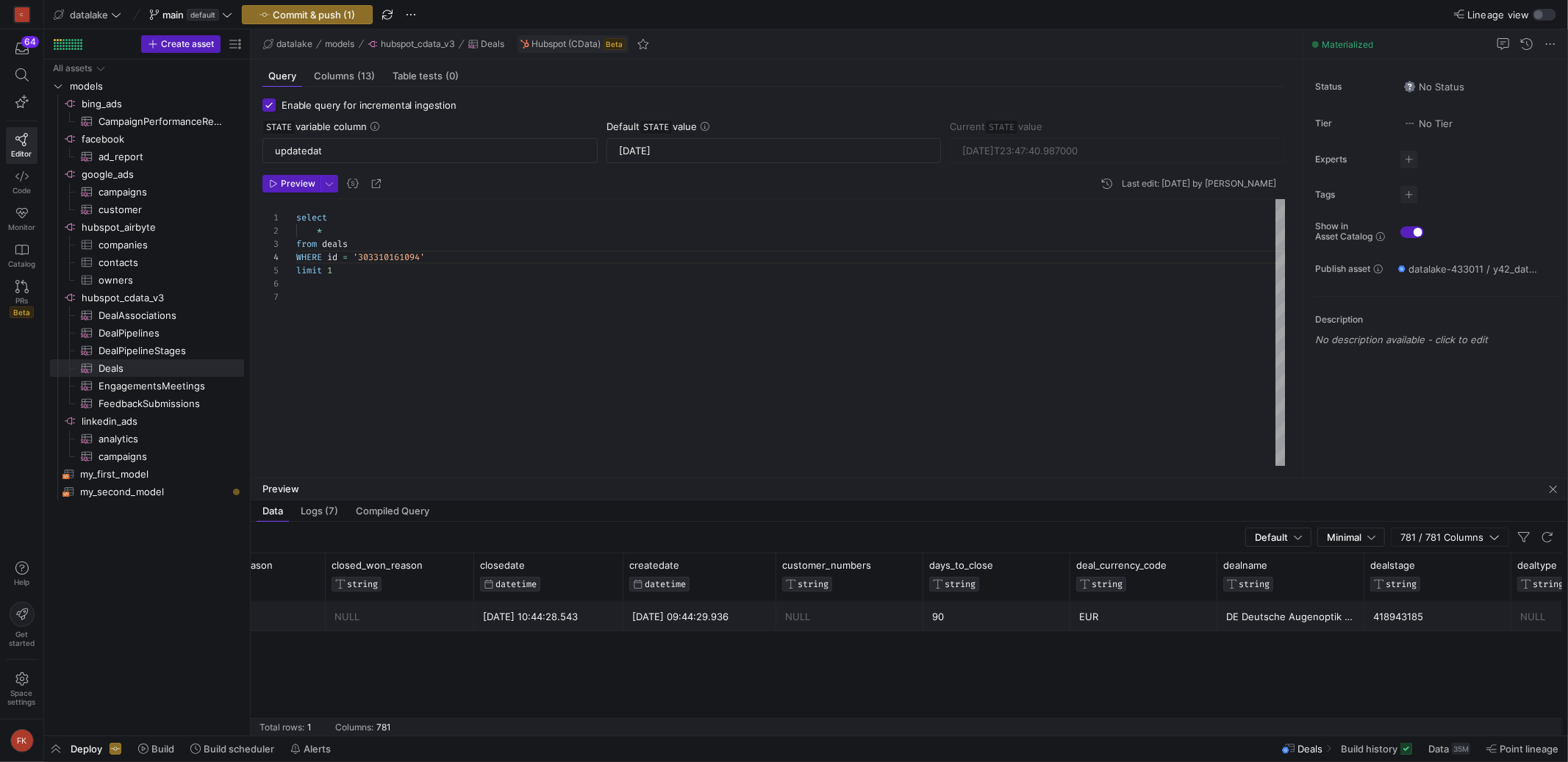
scroll to position [0, 0]
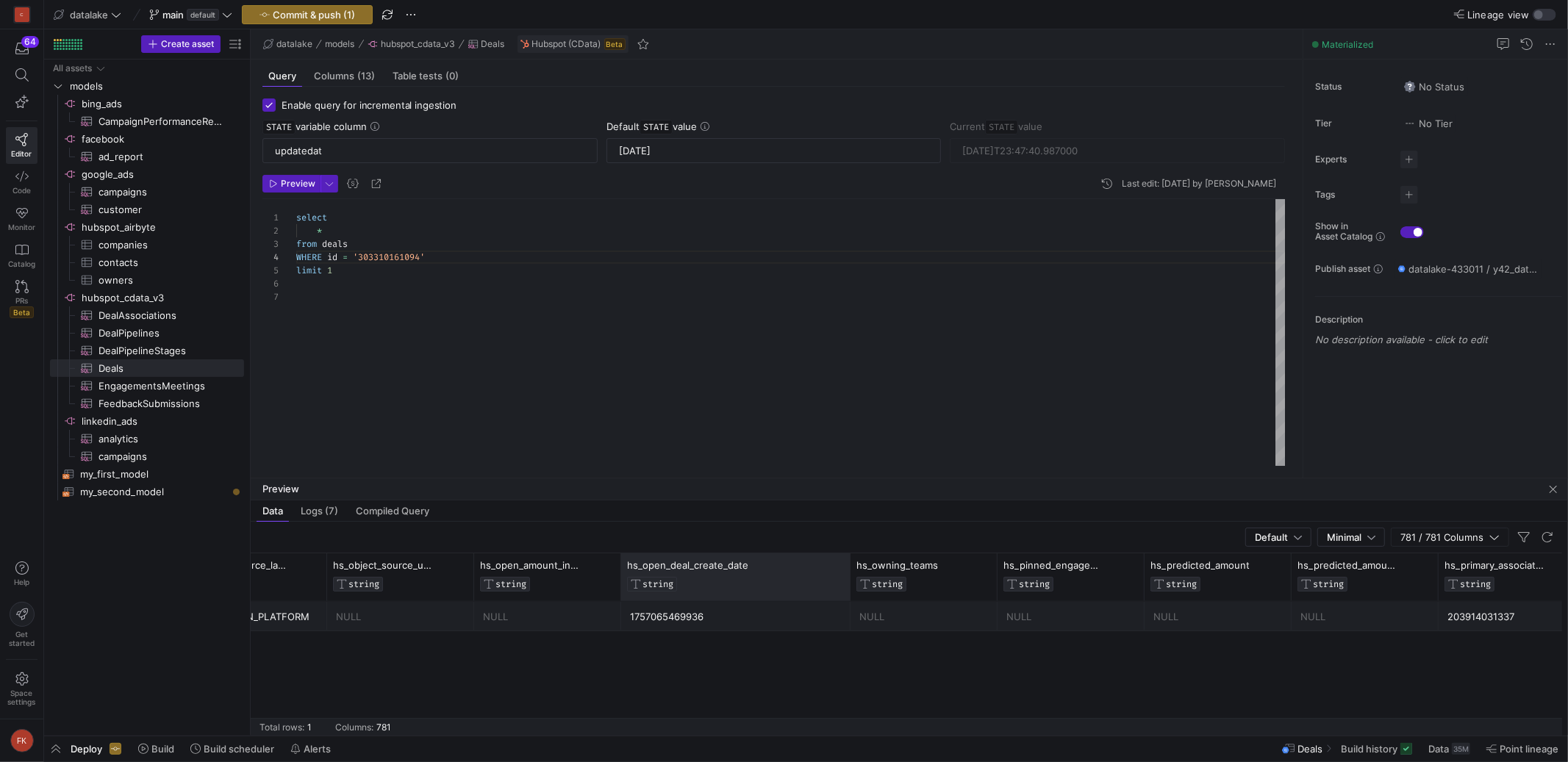
drag, startPoint x: 765, startPoint y: 579, endPoint x: 851, endPoint y: 581, distance: 86.0
click at [848, 579] on div at bounding box center [850, 577] width 6 height 48
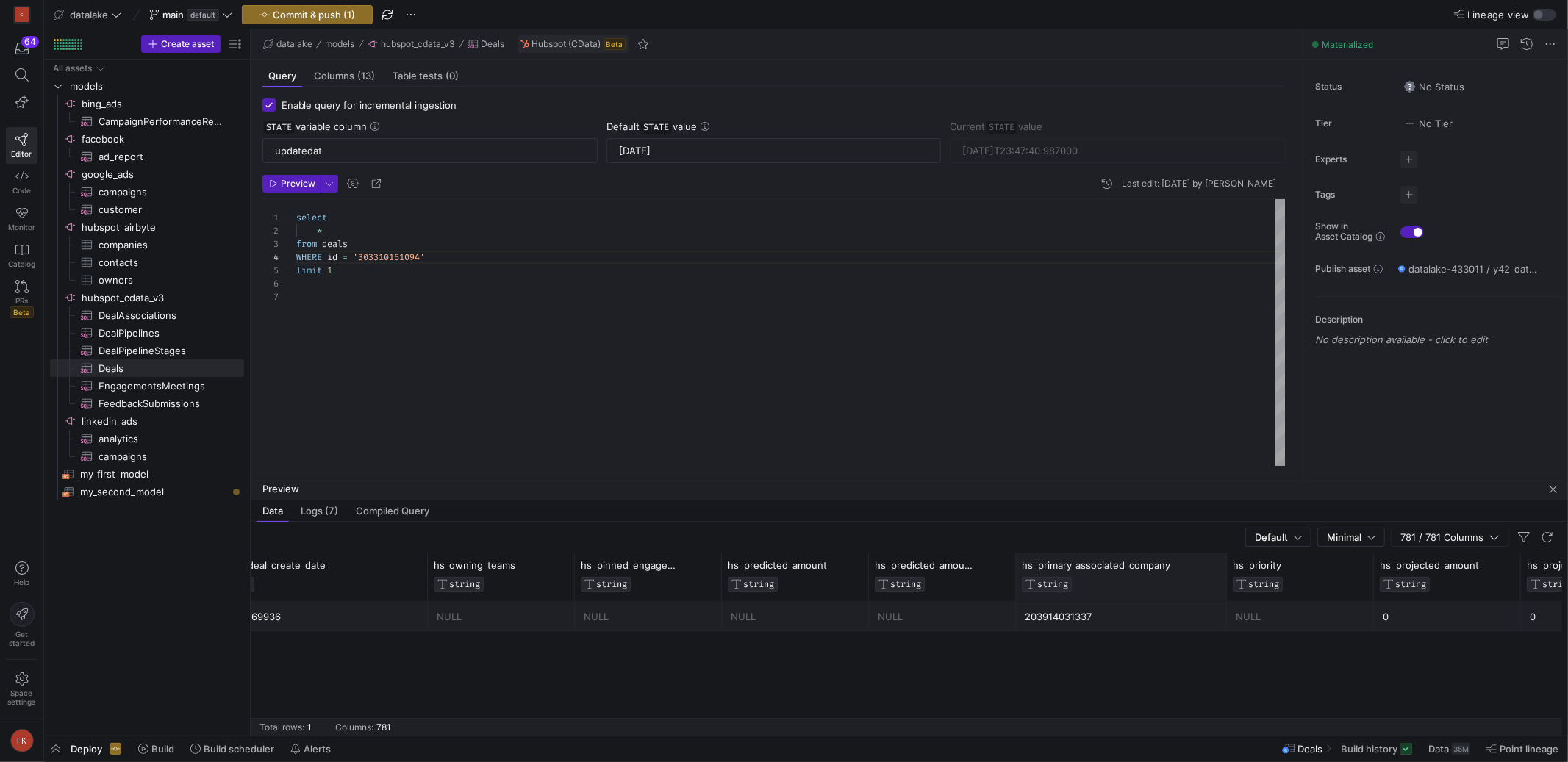
click at [1224, 572] on div at bounding box center [1226, 577] width 6 height 48
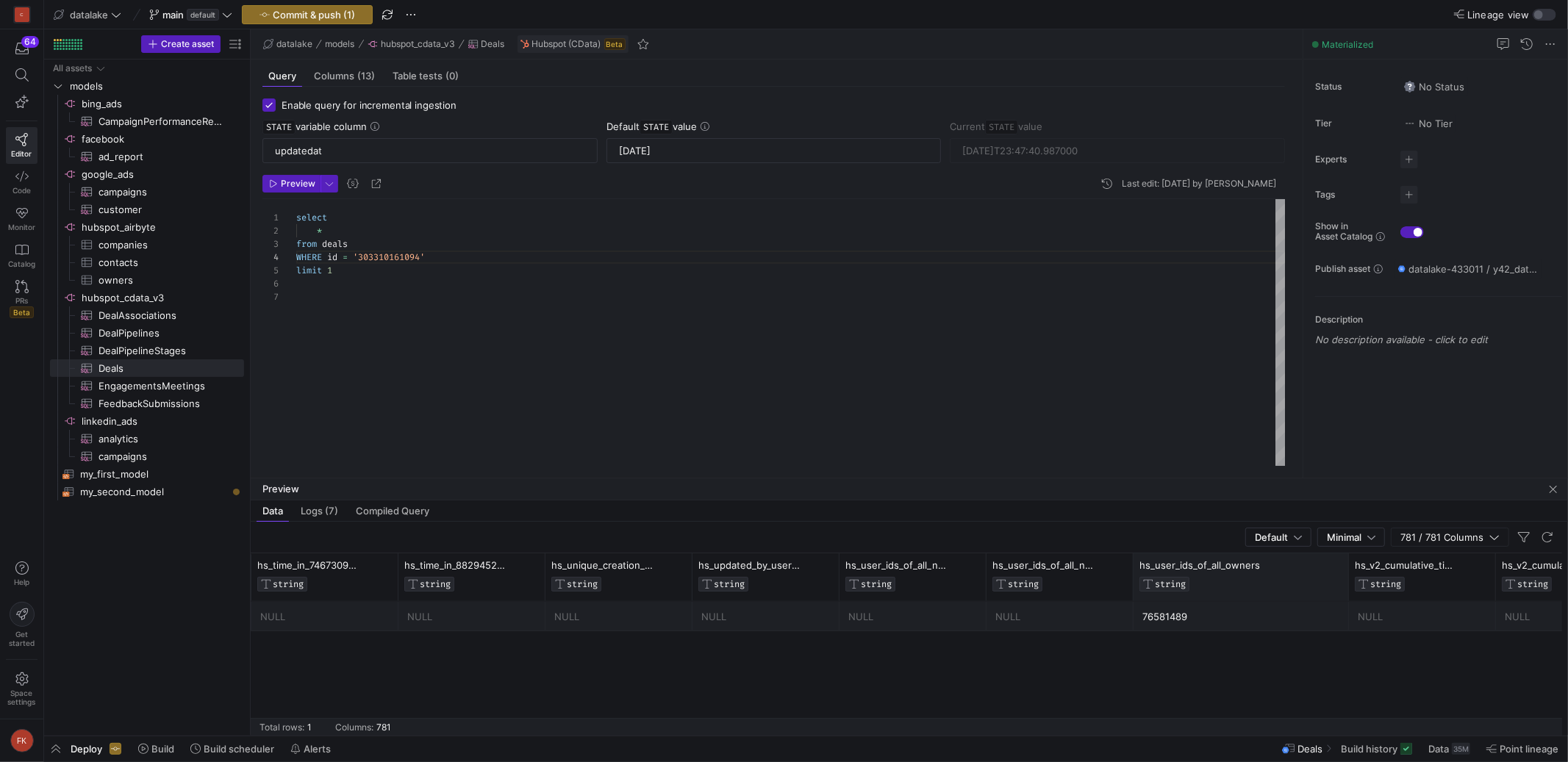
drag, startPoint x: 1278, startPoint y: 568, endPoint x: 1345, endPoint y: 569, distance: 67.0
click at [1346, 569] on div at bounding box center [1348, 577] width 6 height 48
click at [1166, 620] on div "76581489" at bounding box center [1241, 616] width 197 height 29
click at [1164, 619] on div "76581489" at bounding box center [1241, 616] width 197 height 29
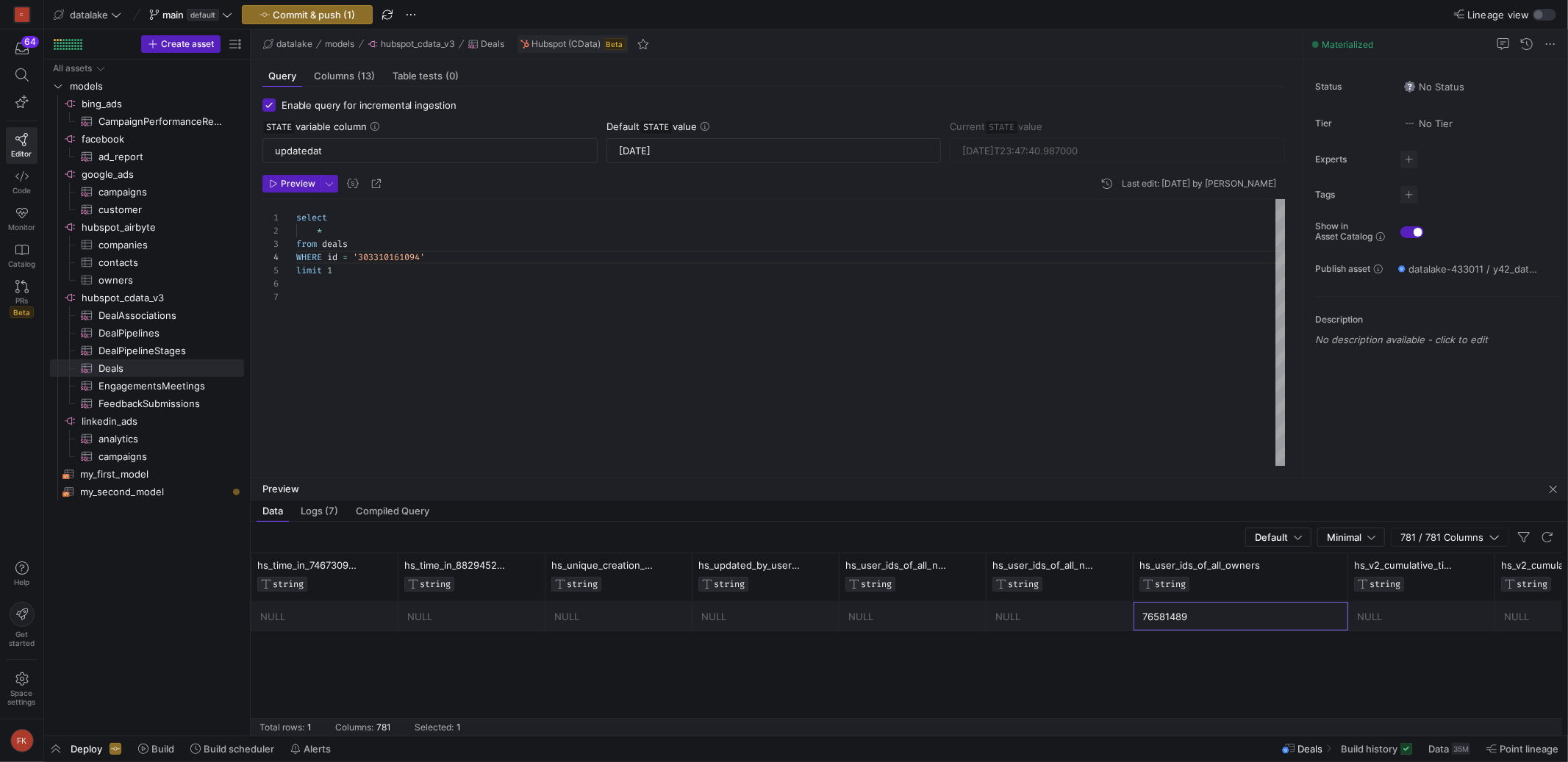
click at [1164, 619] on div "76581489" at bounding box center [1241, 616] width 197 height 29
drag, startPoint x: 1195, startPoint y: 617, endPoint x: 1142, endPoint y: 619, distance: 53.0
click at [1142, 619] on div "76581489" at bounding box center [1241, 616] width 197 height 29
click at [1171, 565] on span "hs_user_ids_of_all_owners" at bounding box center [1199, 565] width 121 height 12
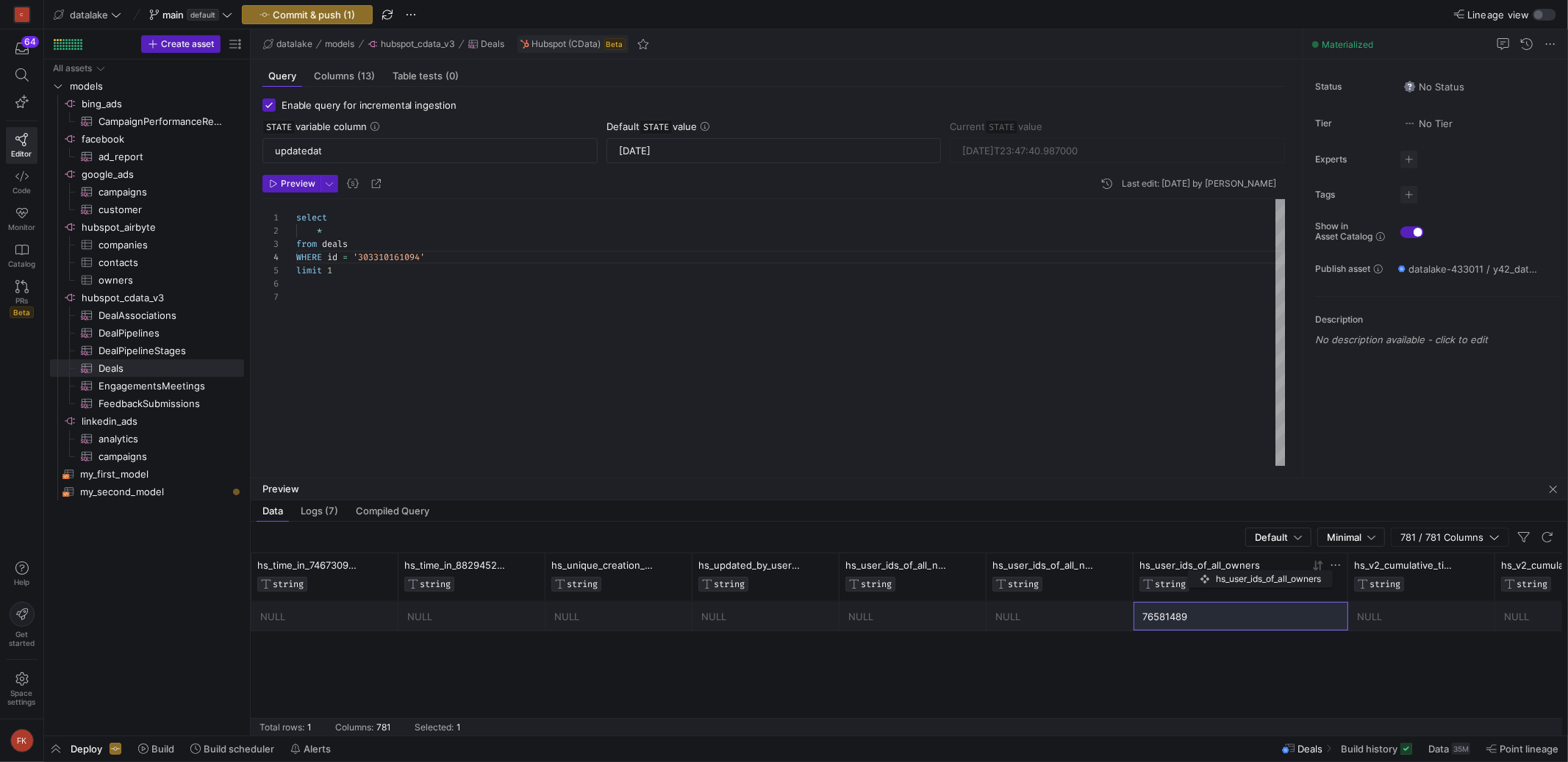
drag, startPoint x: 1269, startPoint y: 565, endPoint x: 1195, endPoint y: 568, distance: 74.1
click at [1195, 568] on div "hs_user_ids_of_all_owners" at bounding box center [1224, 565] width 170 height 12
click at [364, 231] on div "select * from deals WHERE id = '303310161094' limit 1" at bounding box center [791, 332] width 989 height 267
click at [291, 185] on span "Preview" at bounding box center [298, 184] width 35 height 10
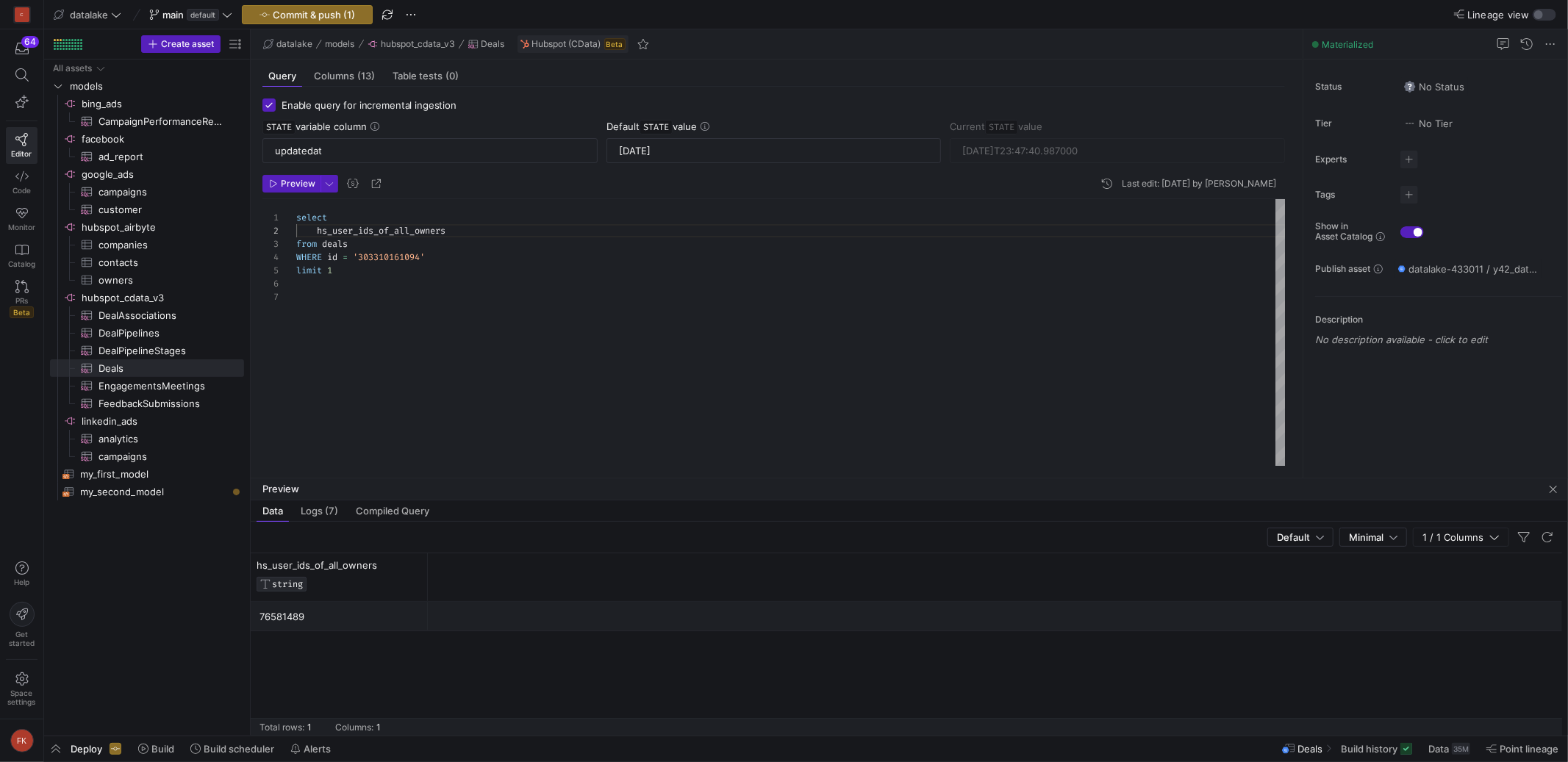
scroll to position [40, 0]
drag, startPoint x: 381, startPoint y: 260, endPoint x: 271, endPoint y: 259, distance: 110.0
click at [271, 259] on div "1 2 3 4 5 6 7 select hs_user_ids_of_all_owners from deals WHERE id = '303310161…" at bounding box center [774, 332] width 1023 height 267
type textarea "select hs_user_ids_of_all_owners from deals limit 1"
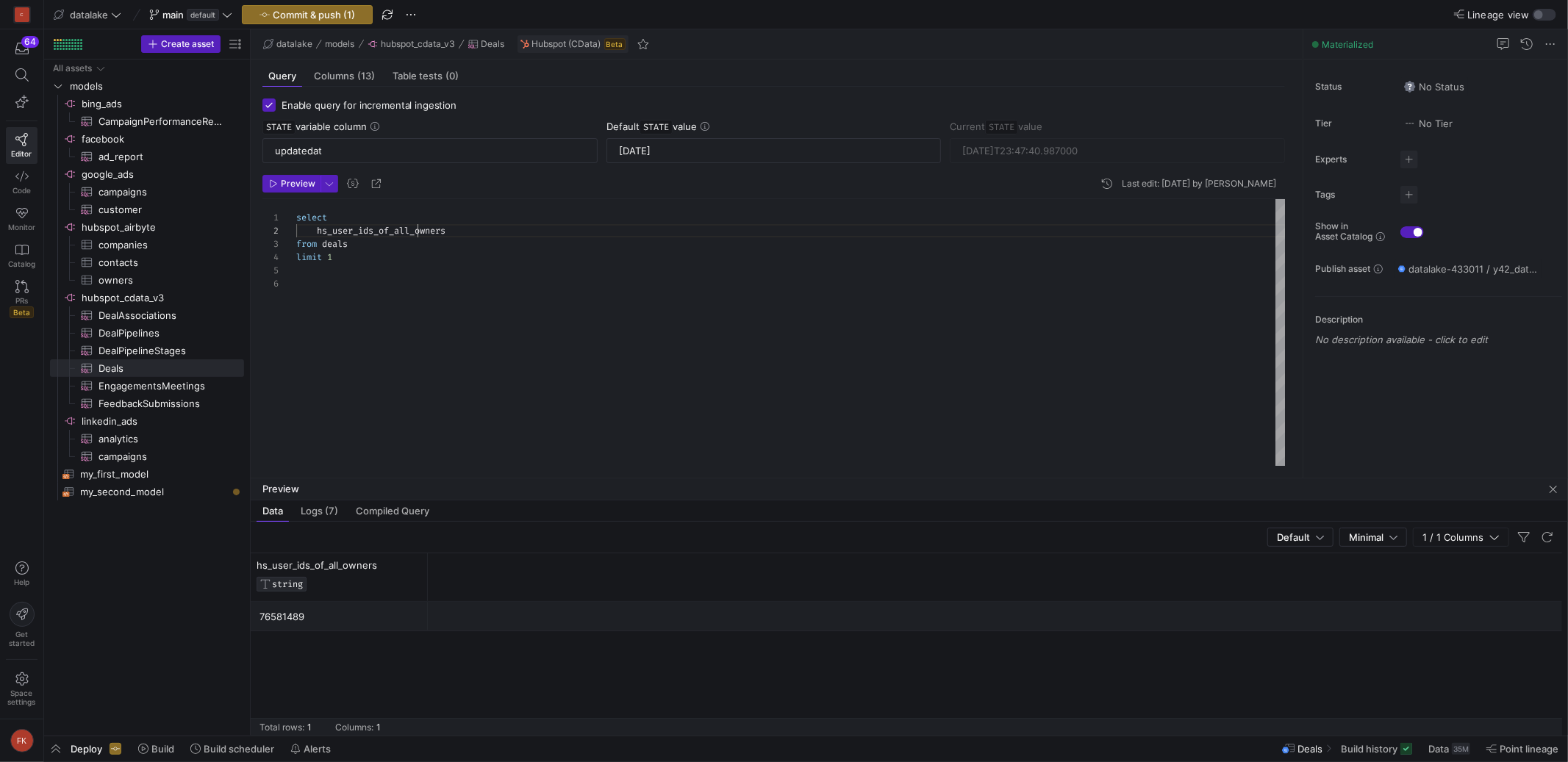
click at [418, 230] on div "select hs_user_ids_of_all_owners from deals limit 1" at bounding box center [791, 332] width 989 height 267
click at [413, 14] on span "button" at bounding box center [411, 15] width 18 height 18
click at [452, 133] on span "Discard all changes" at bounding box center [470, 129] width 88 height 12
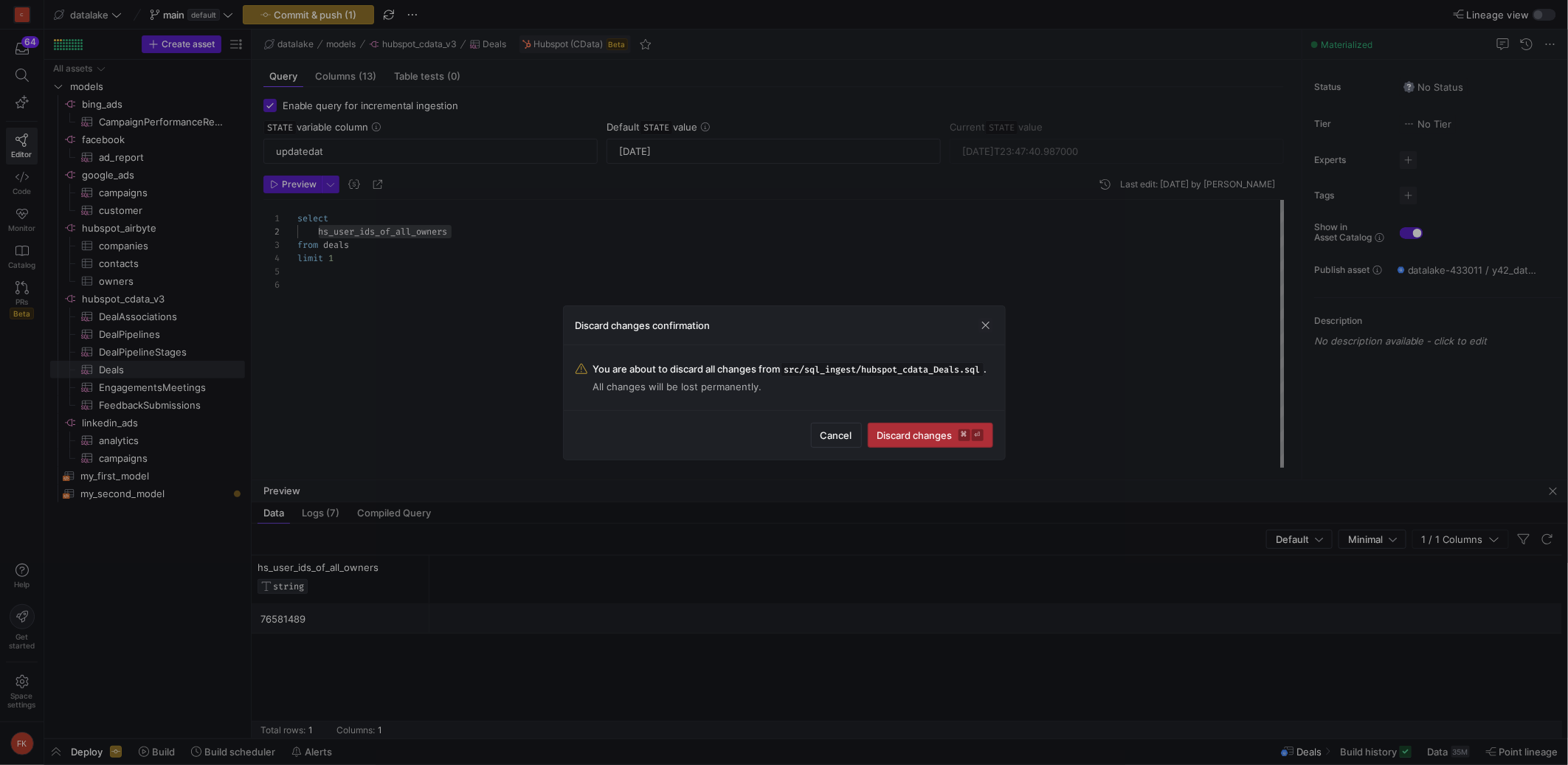
click at [911, 440] on span "Discard changes ⌘ ⏎" at bounding box center [930, 436] width 106 height 12
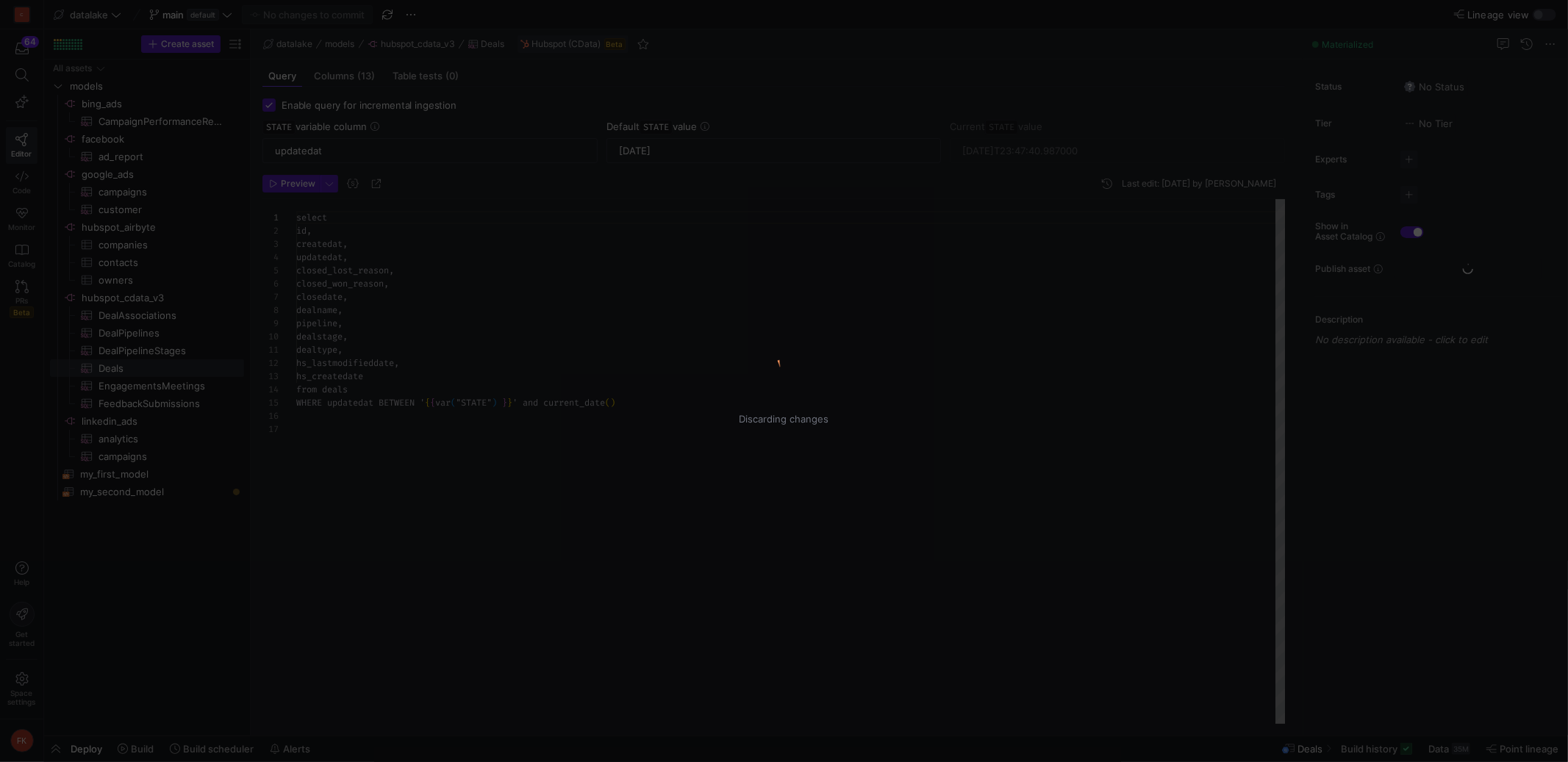
scroll to position [132, 0]
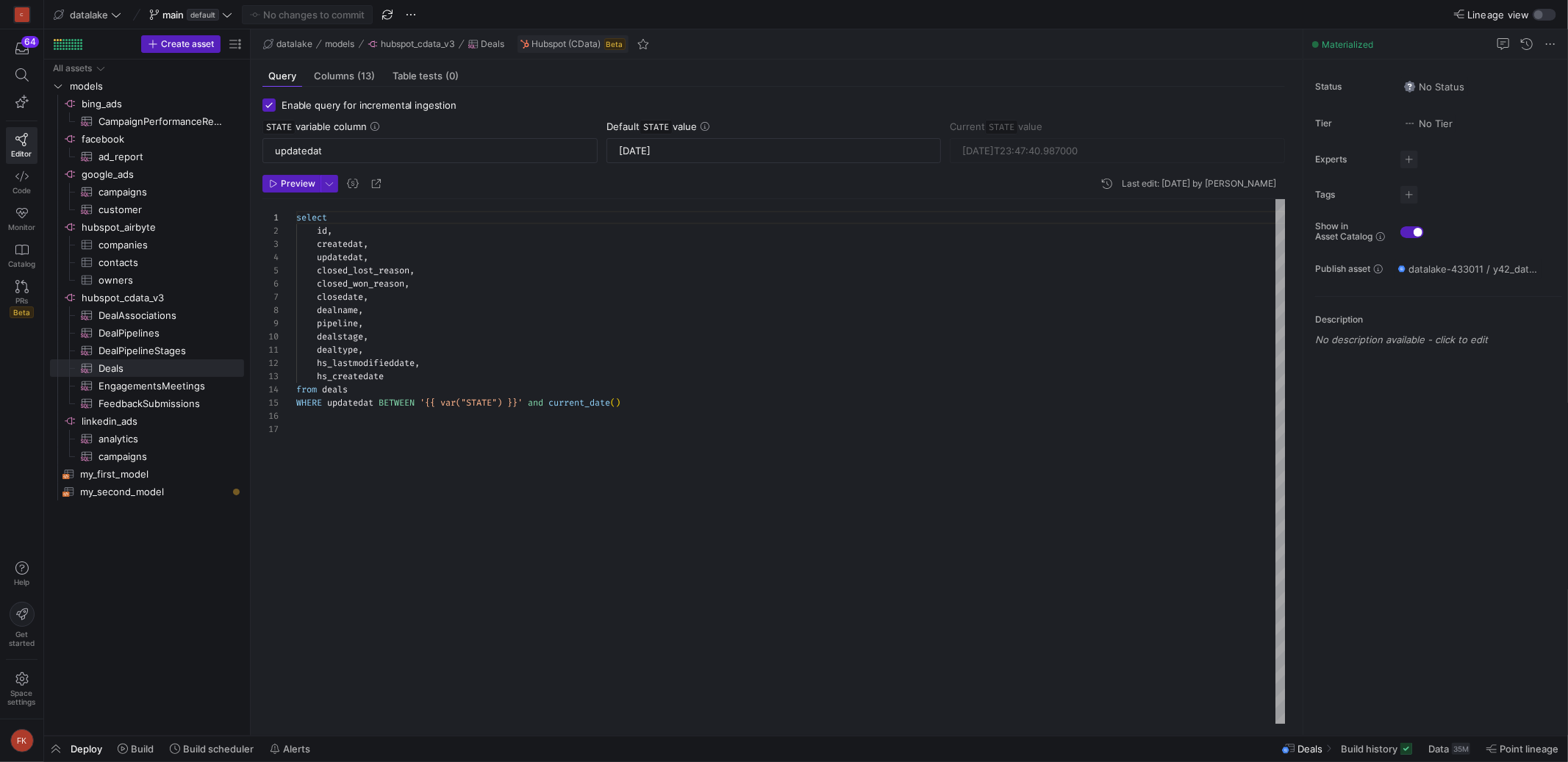
click at [428, 378] on div "select id , createdat , updatedat , closed_lost_reason , closed_won_reason , cl…" at bounding box center [791, 461] width 989 height 525
type textarea "dealtype, hs_lastmodifieddate, hs_createdate, hs_user_ids_of_all_owners from de…"
click at [293, 186] on span "Preview" at bounding box center [298, 184] width 35 height 10
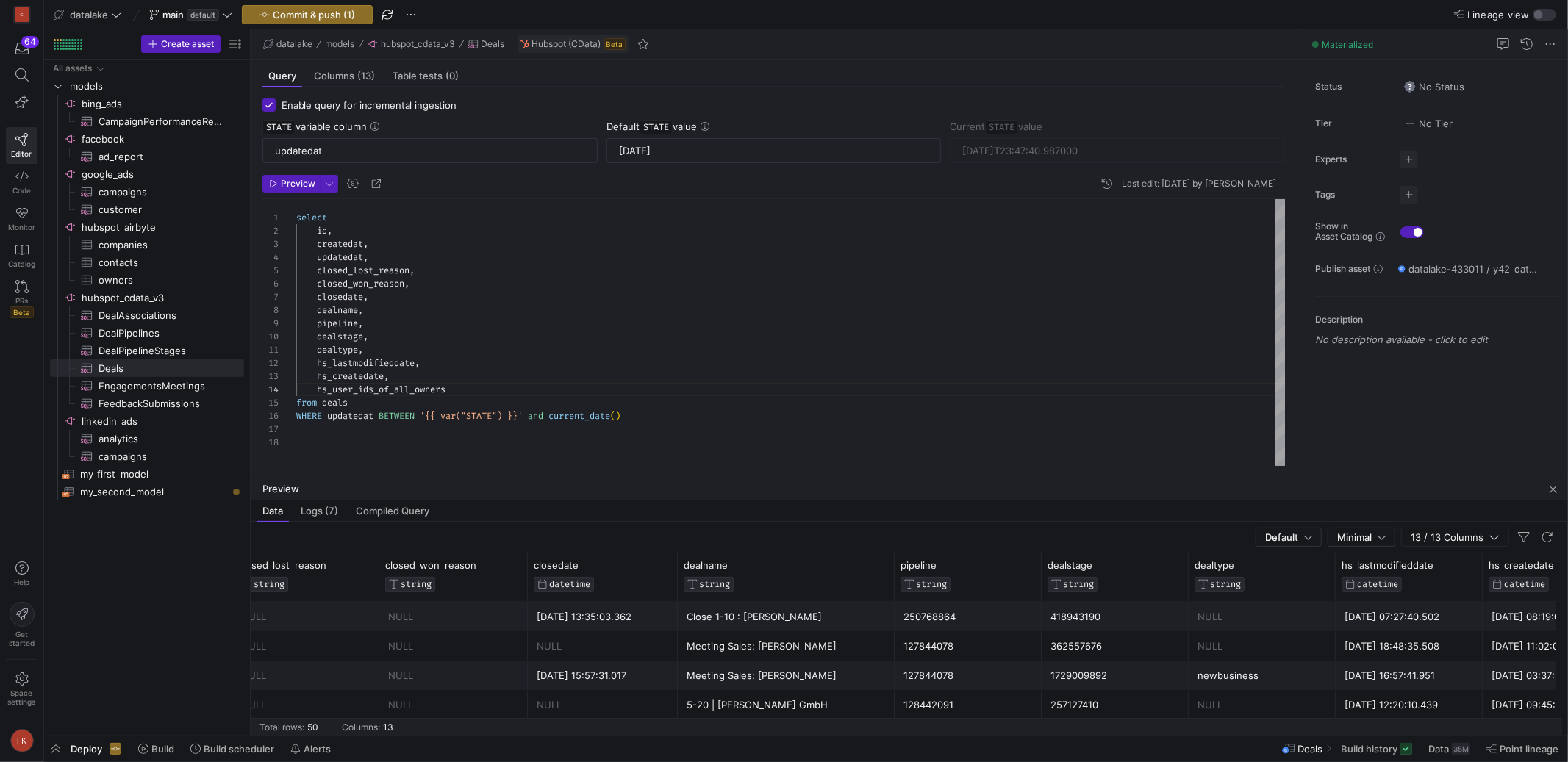
scroll to position [0, 686]
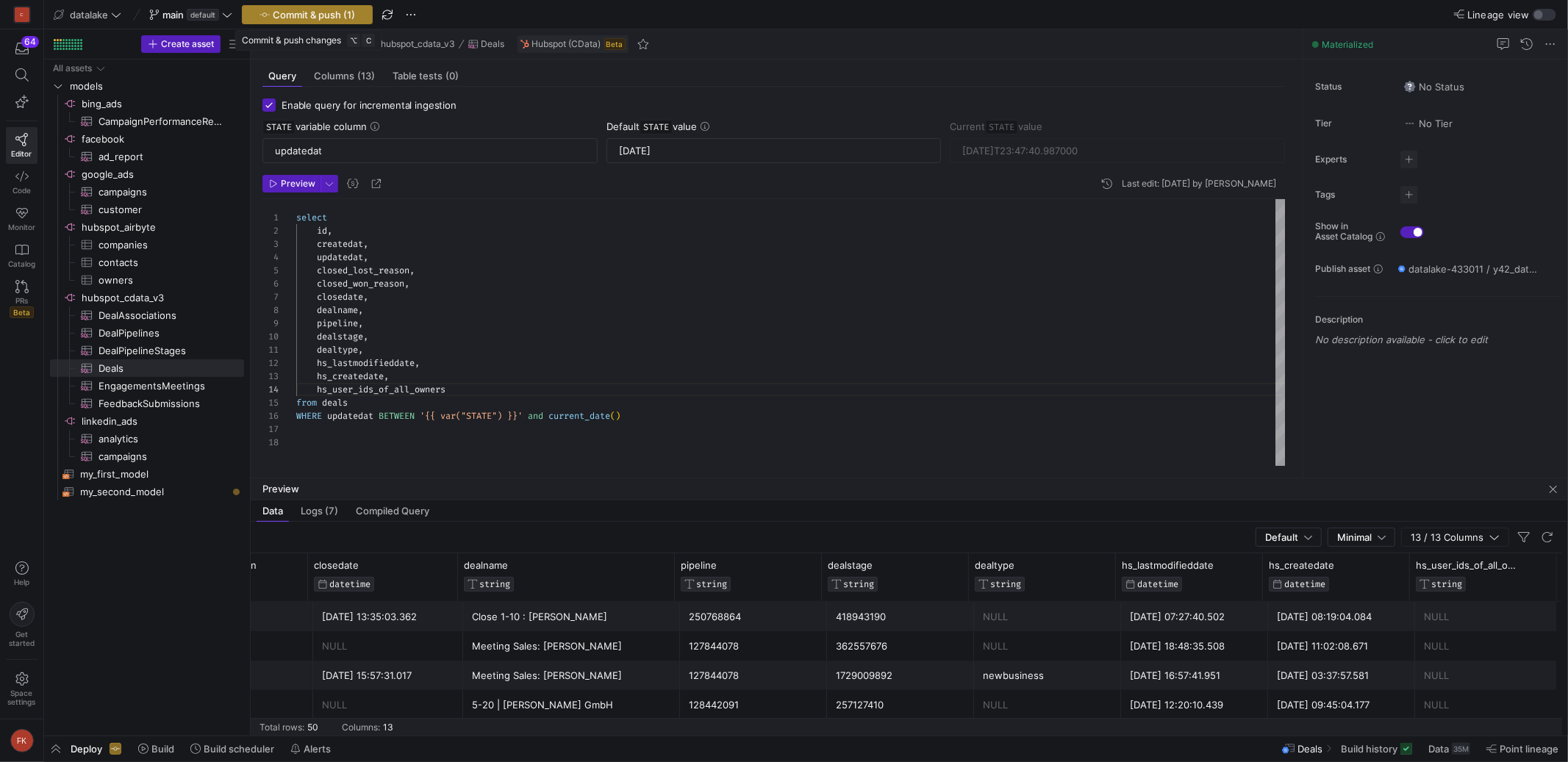
click at [319, 18] on span "Commit & push (1)" at bounding box center [313, 15] width 82 height 12
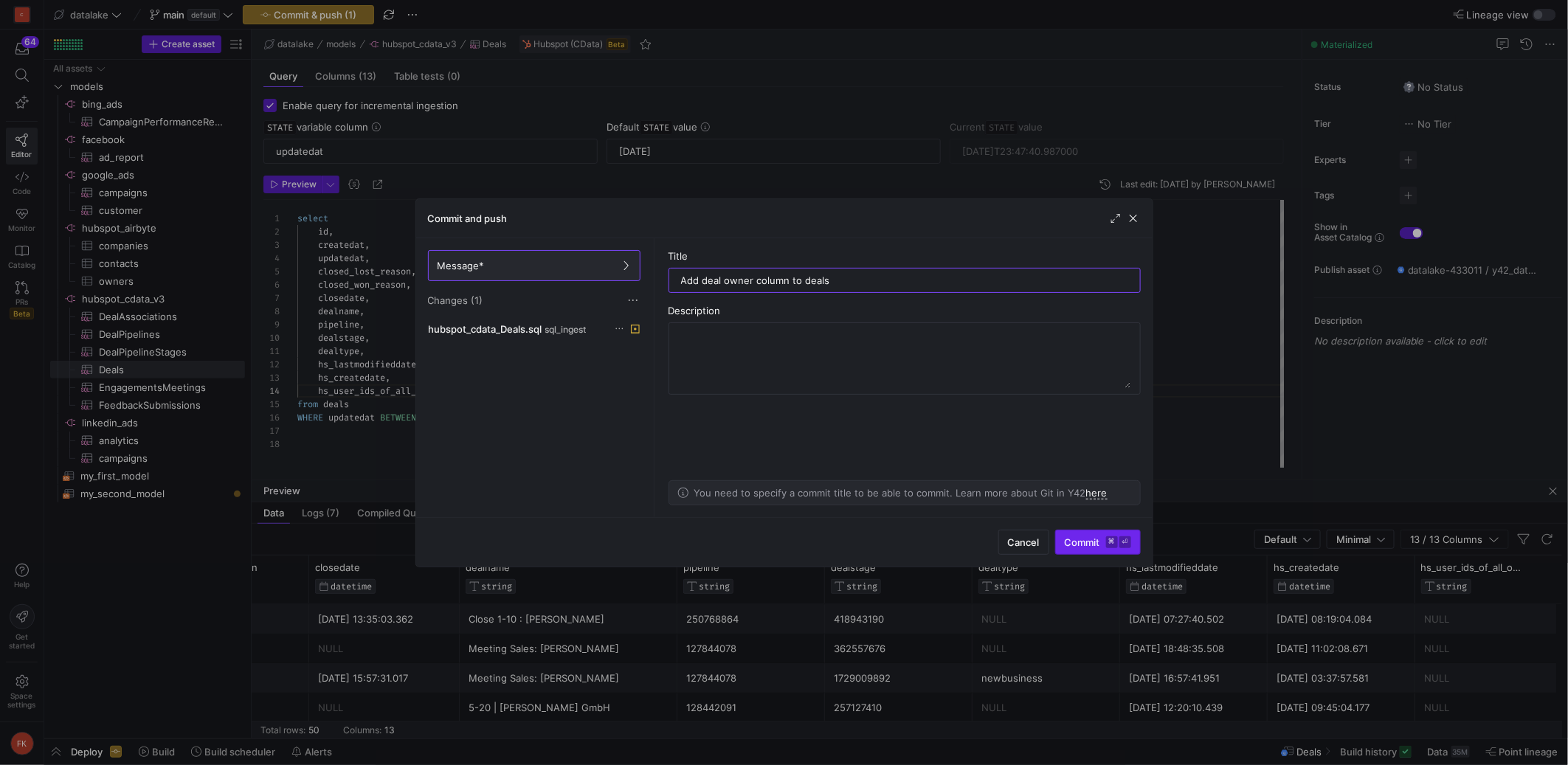
type input "Add deal owner column to deals"
click at [1088, 542] on span "Commit ⌘ ⏎" at bounding box center [1098, 542] width 66 height 12
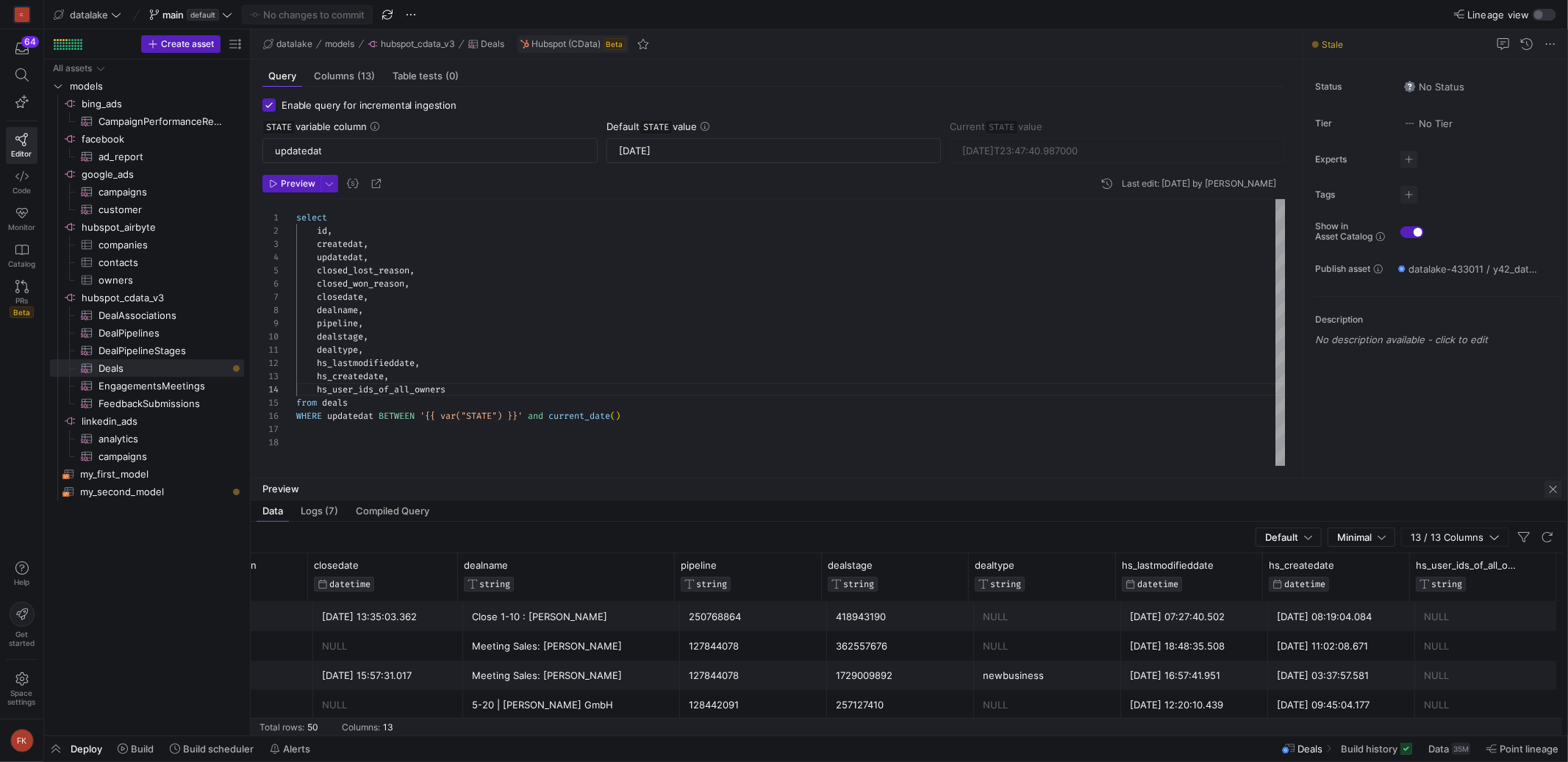
click at [1550, 489] on span "button" at bounding box center [1553, 489] width 18 height 18
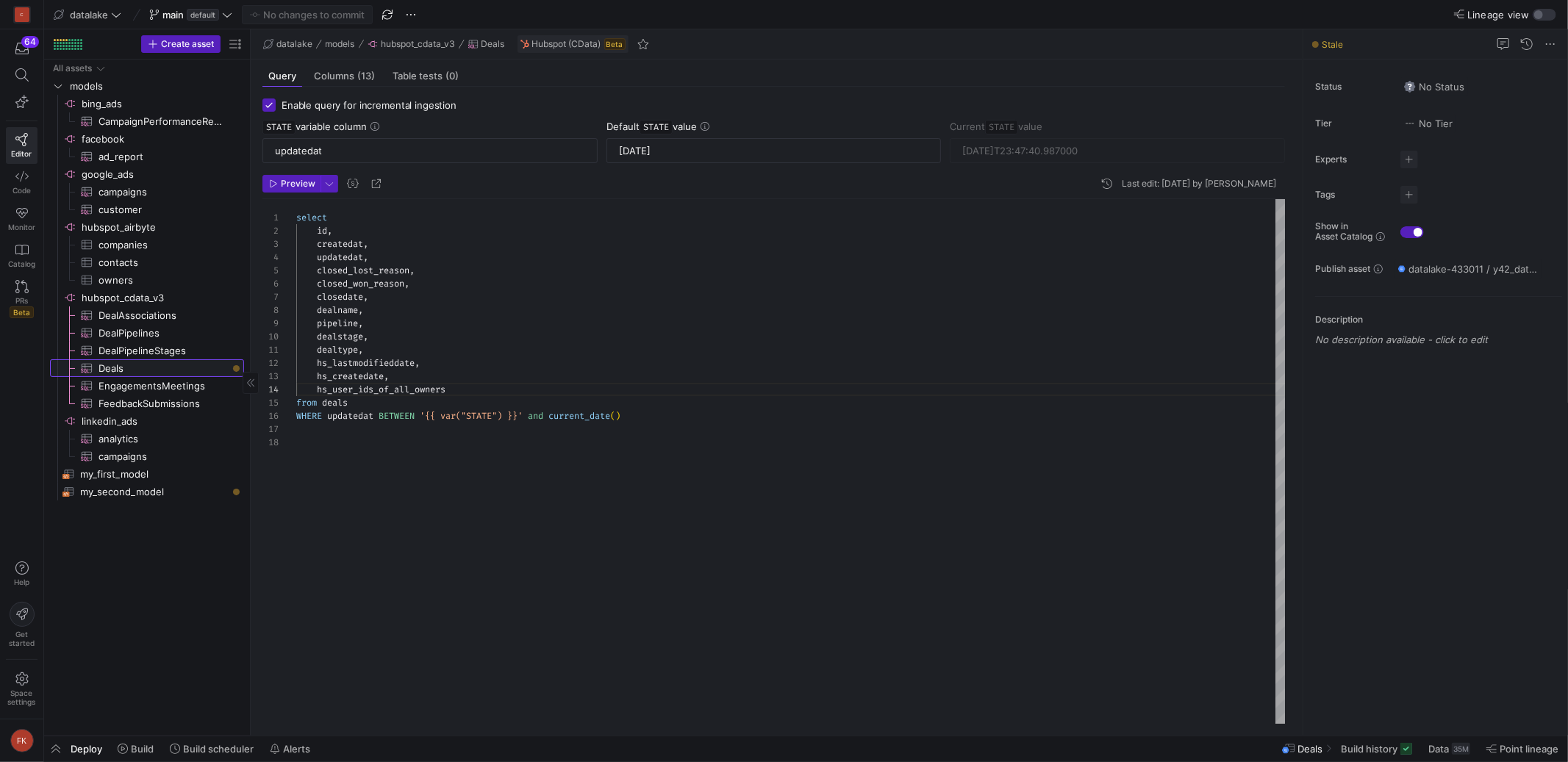
click at [222, 370] on span "Deals​​​​​​​​​" at bounding box center [163, 368] width 129 height 17
click at [237, 367] on div at bounding box center [236, 368] width 7 height 7
click at [235, 367] on div at bounding box center [236, 368] width 7 height 7
click at [198, 342] on span "DealPipelineStages​​​​​​​​​" at bounding box center [163, 350] width 129 height 17
checkbox input "false"
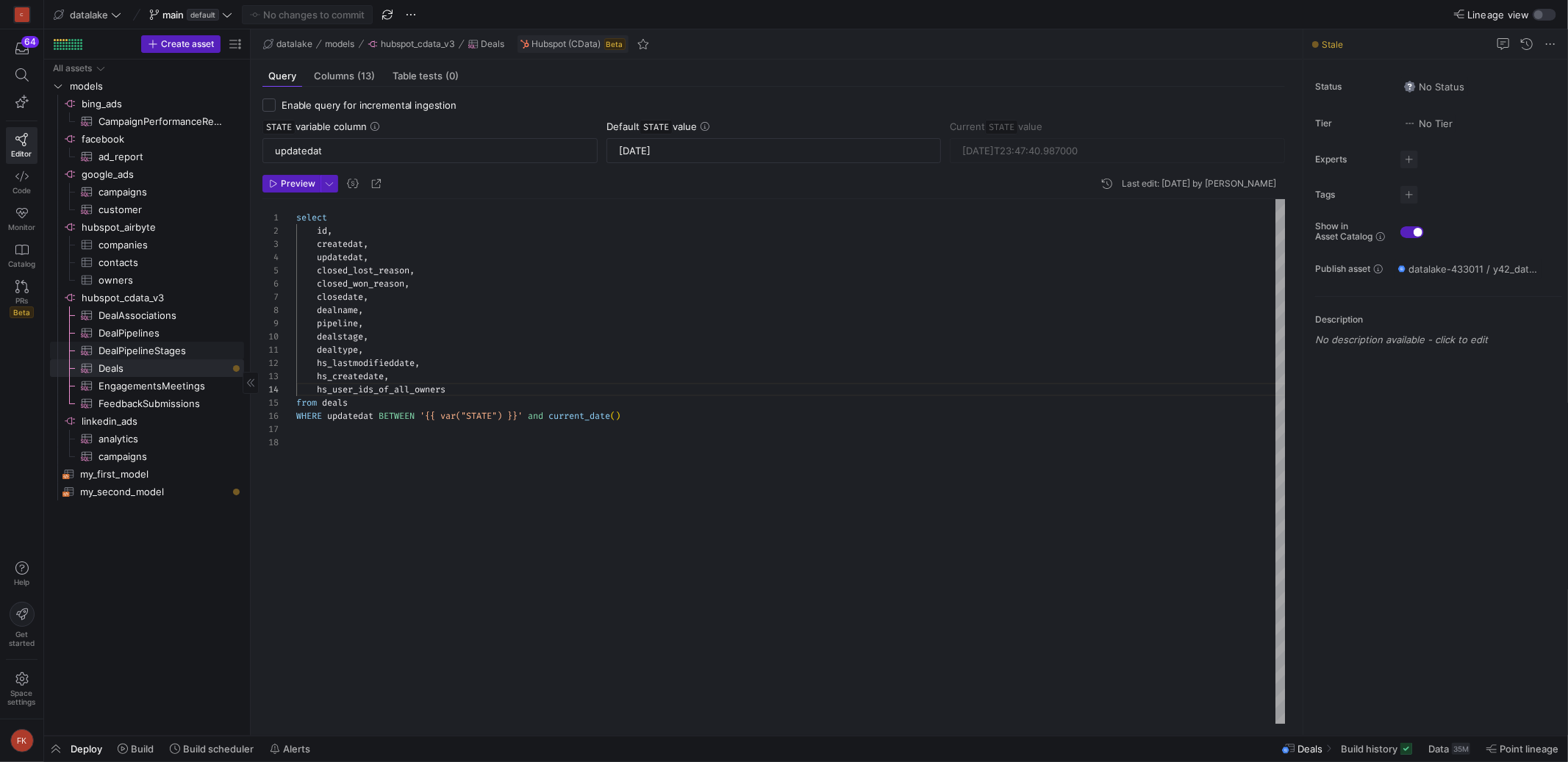
type textarea "select Archived, CreatedAt DisplayOrder, Id, IsClosed, Label, PipelineId, Pipel…"
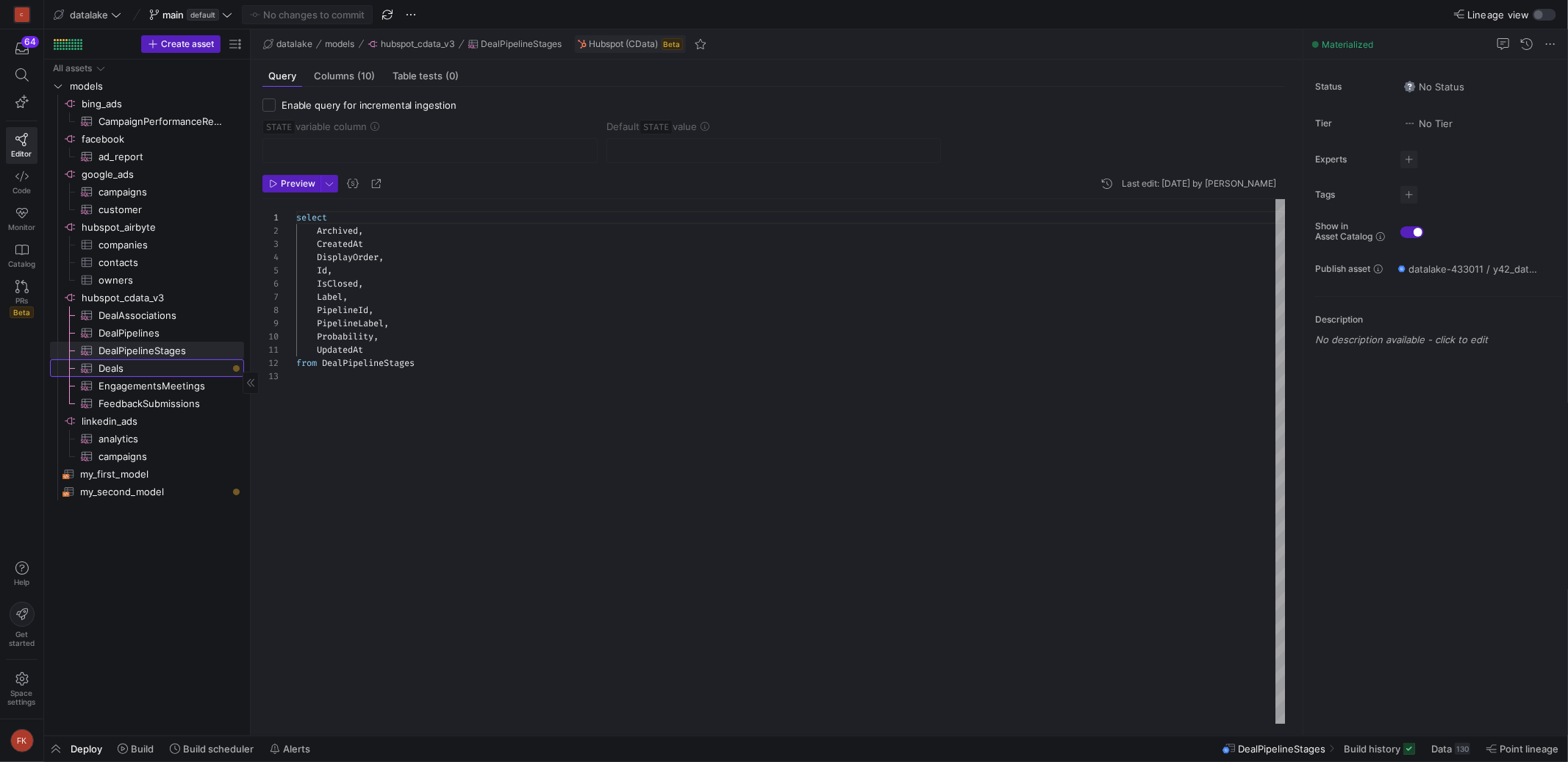
click at [172, 365] on span "Deals​​​​​​​​​" at bounding box center [163, 368] width 129 height 17
checkbox input "true"
type input "updatedat"
type input "[DATE]"
type textarea "select id, createdat, updatedat, closed_lost_reason, closed_won_reason, closeda…"
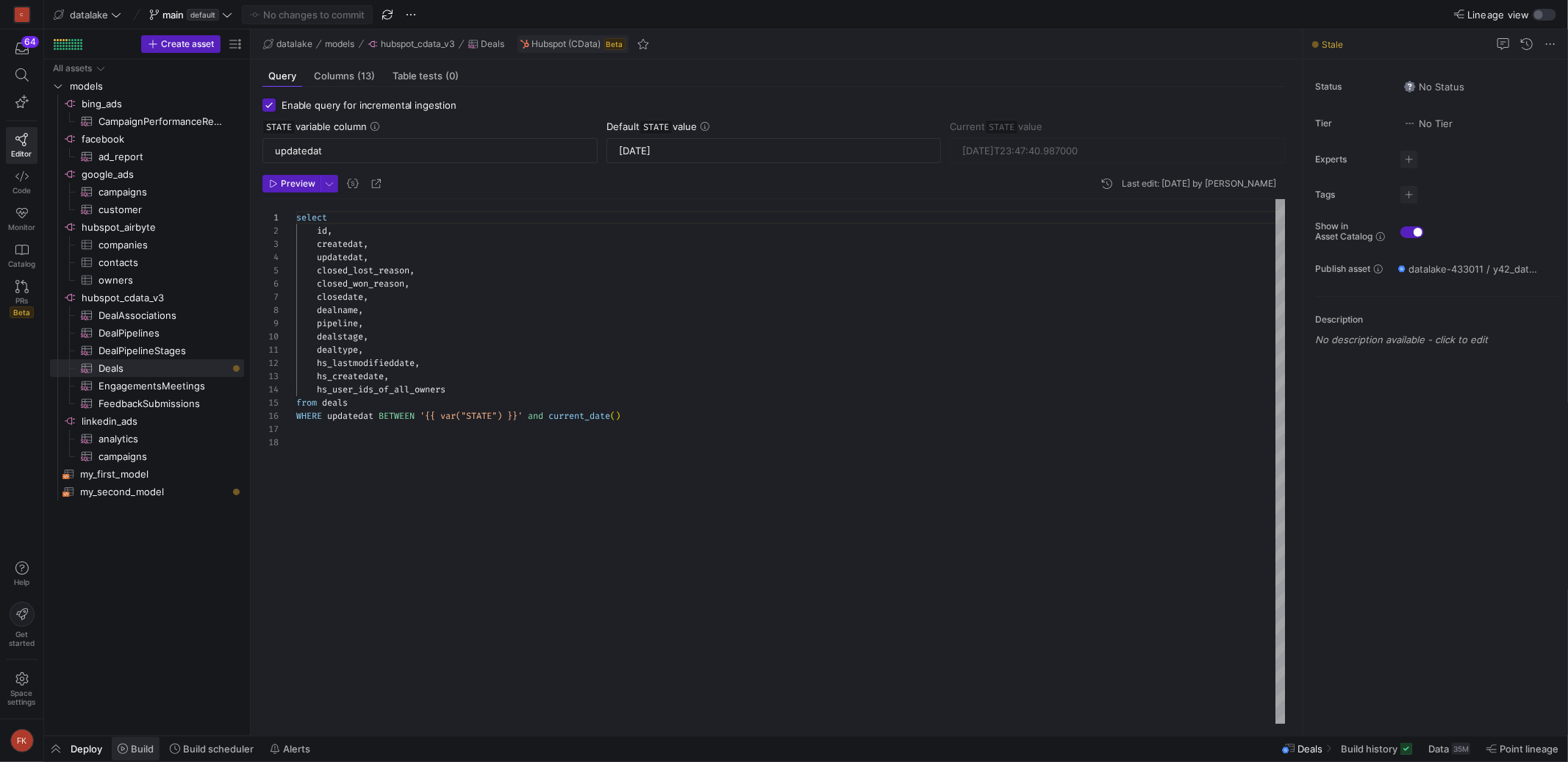
click at [143, 755] on span "Build" at bounding box center [142, 749] width 23 height 12
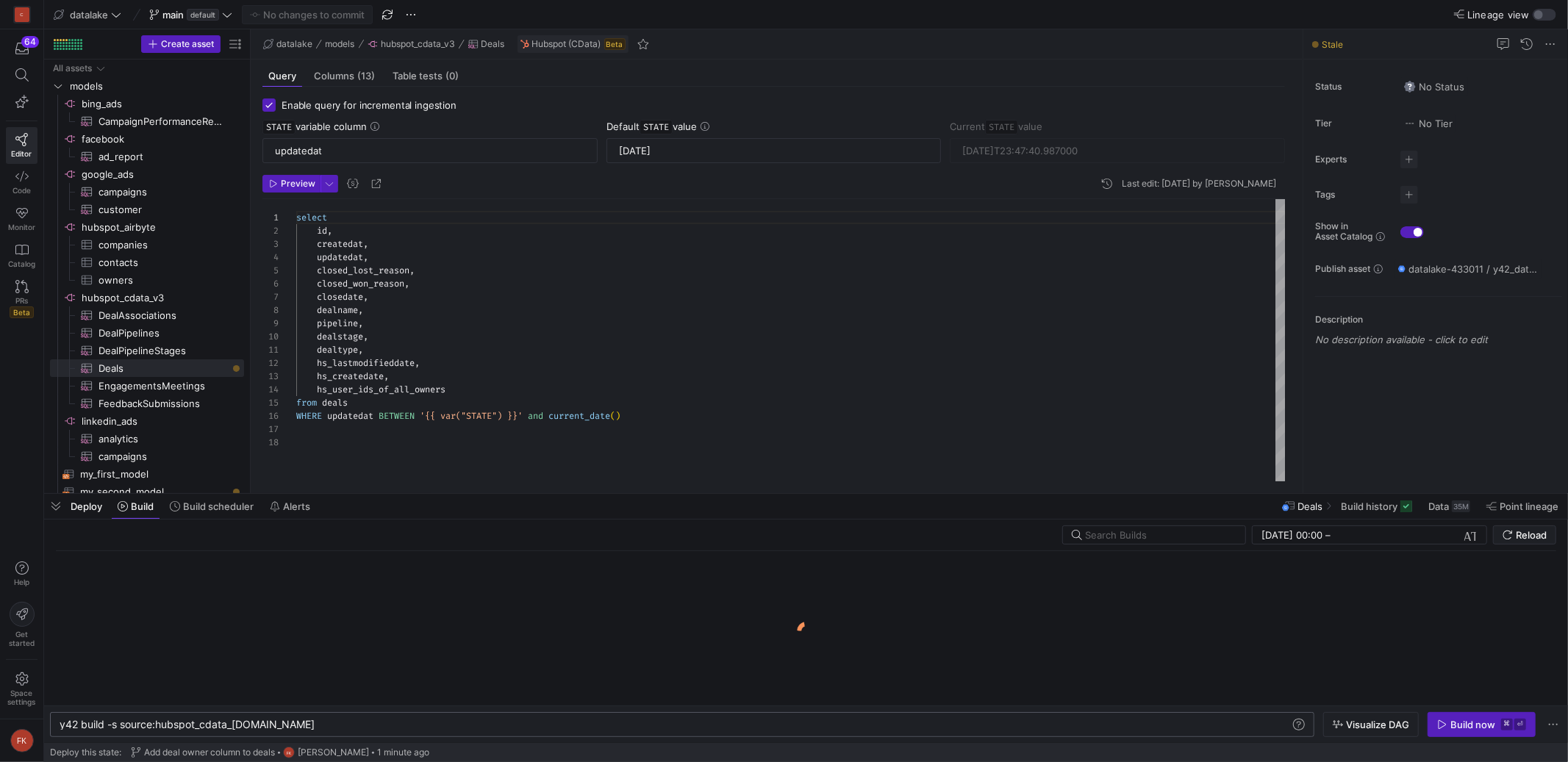
scroll to position [0, 214]
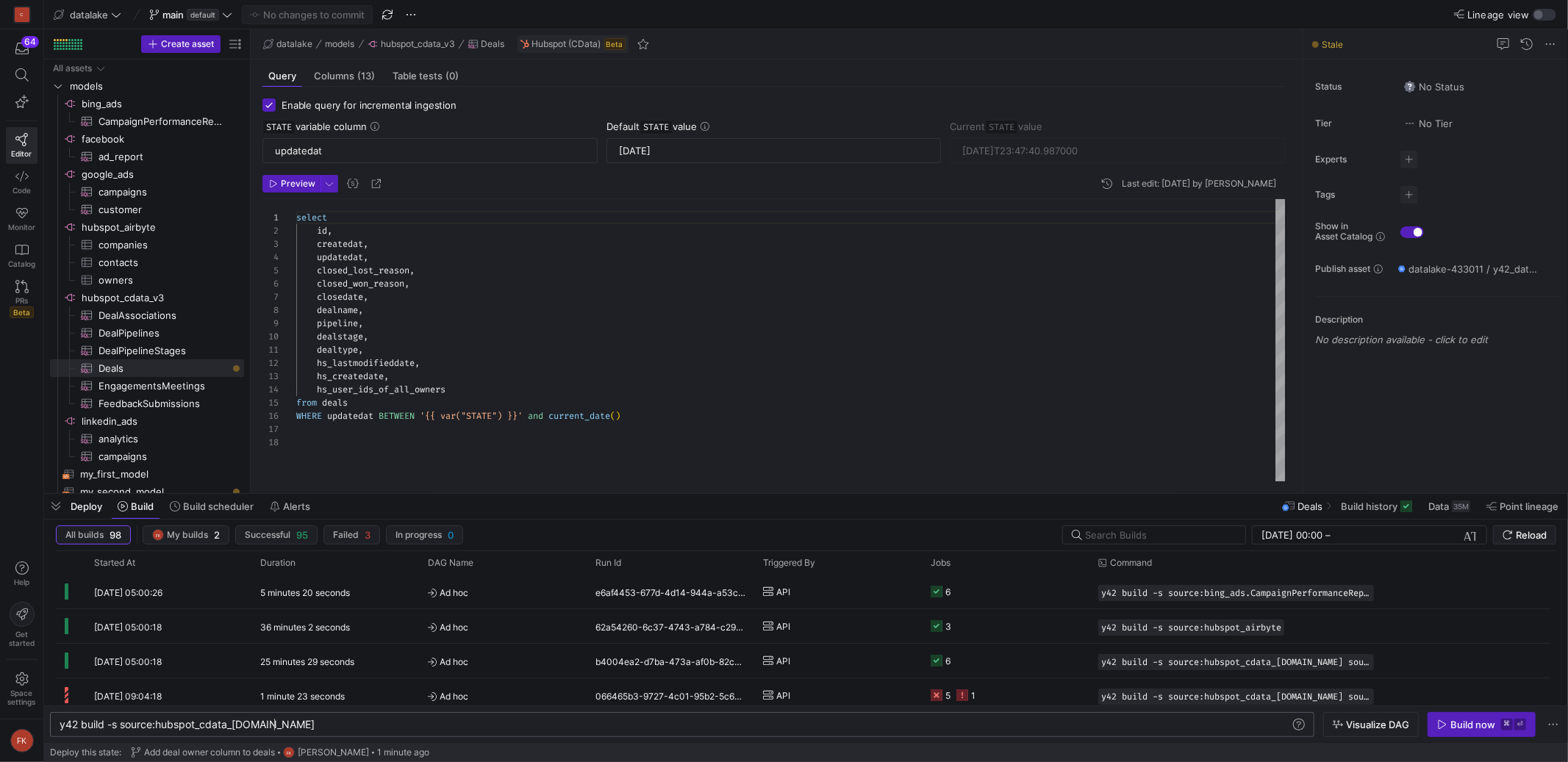
click at [411, 727] on div "y42 build -s source:hubspot_cdata_[DOMAIN_NAME]" at bounding box center [675, 725] width 1231 height 12
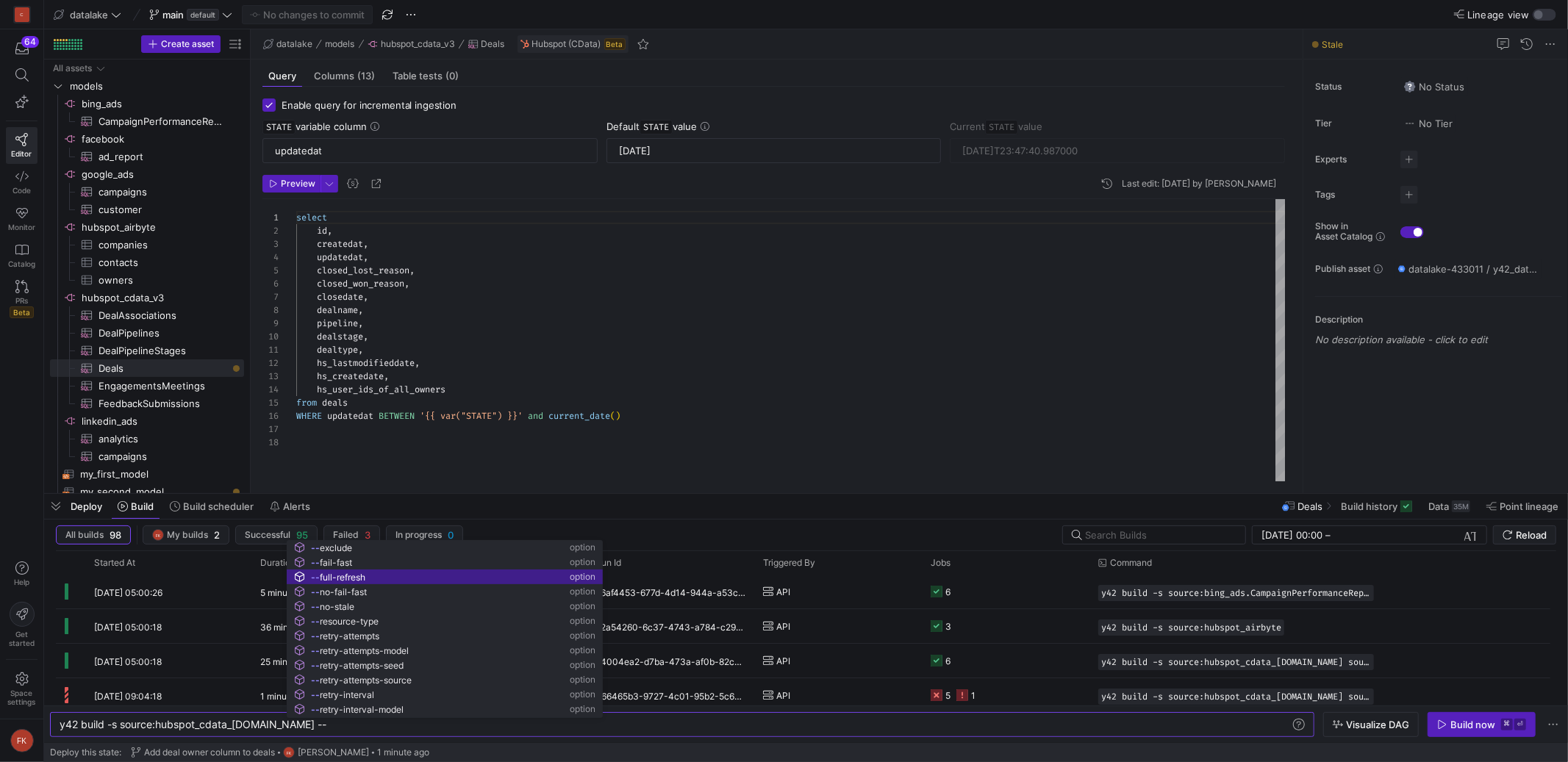
scroll to position [0, 280]
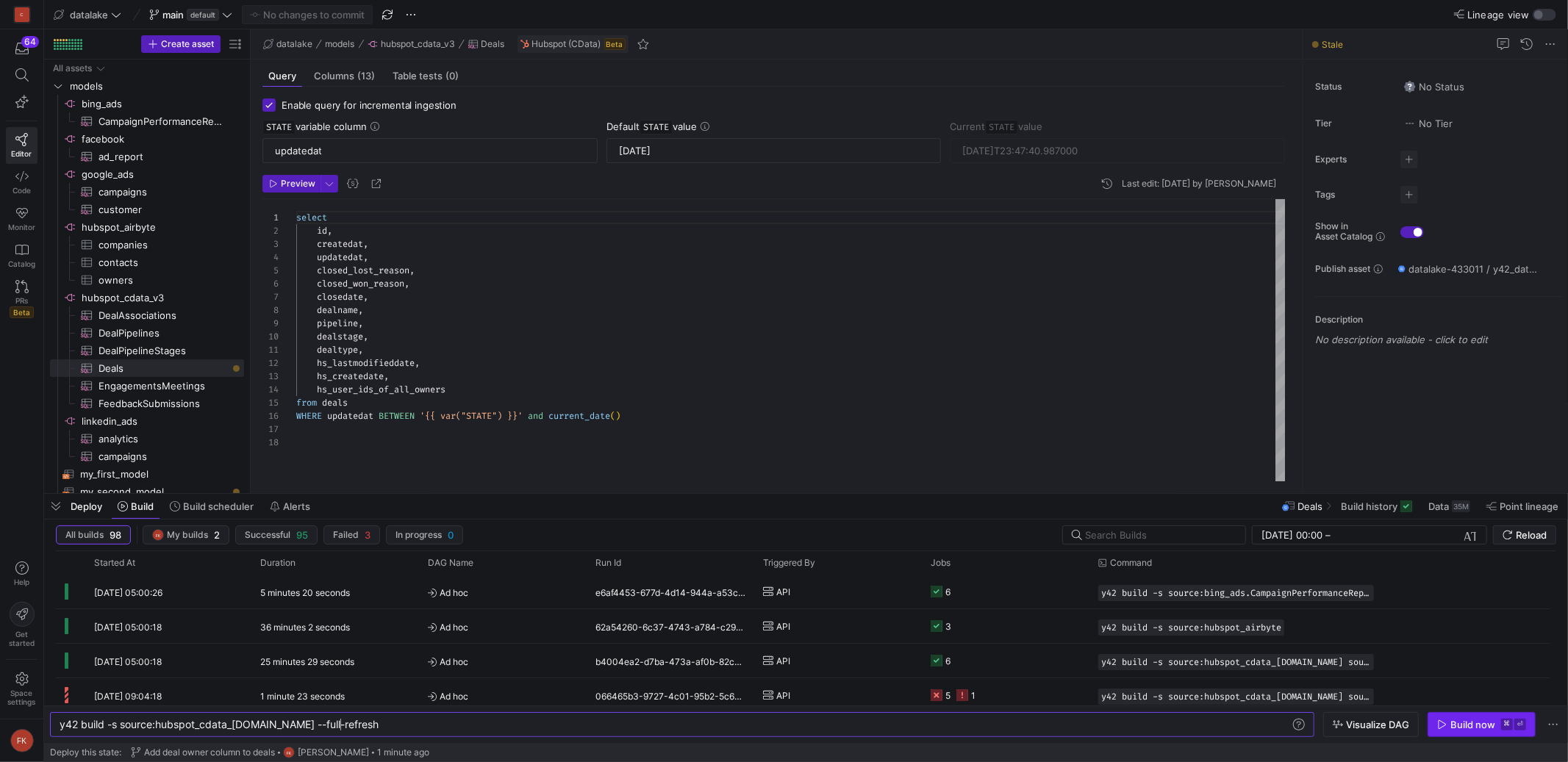
type textarea "y42 build -s source:hubspot_cdata_[DOMAIN_NAME] --full-refresh"
click at [1457, 721] on div "Build now" at bounding box center [1473, 725] width 45 height 12
type textarea "dealtype, hs_lastmodifieddate, hs_createdate, hs_user_ids_of_all_owners from de…"
click at [374, 392] on div "select id , createdat , updatedat , closed_lost_reason , closed_won_reason , cl…" at bounding box center [791, 340] width 989 height 282
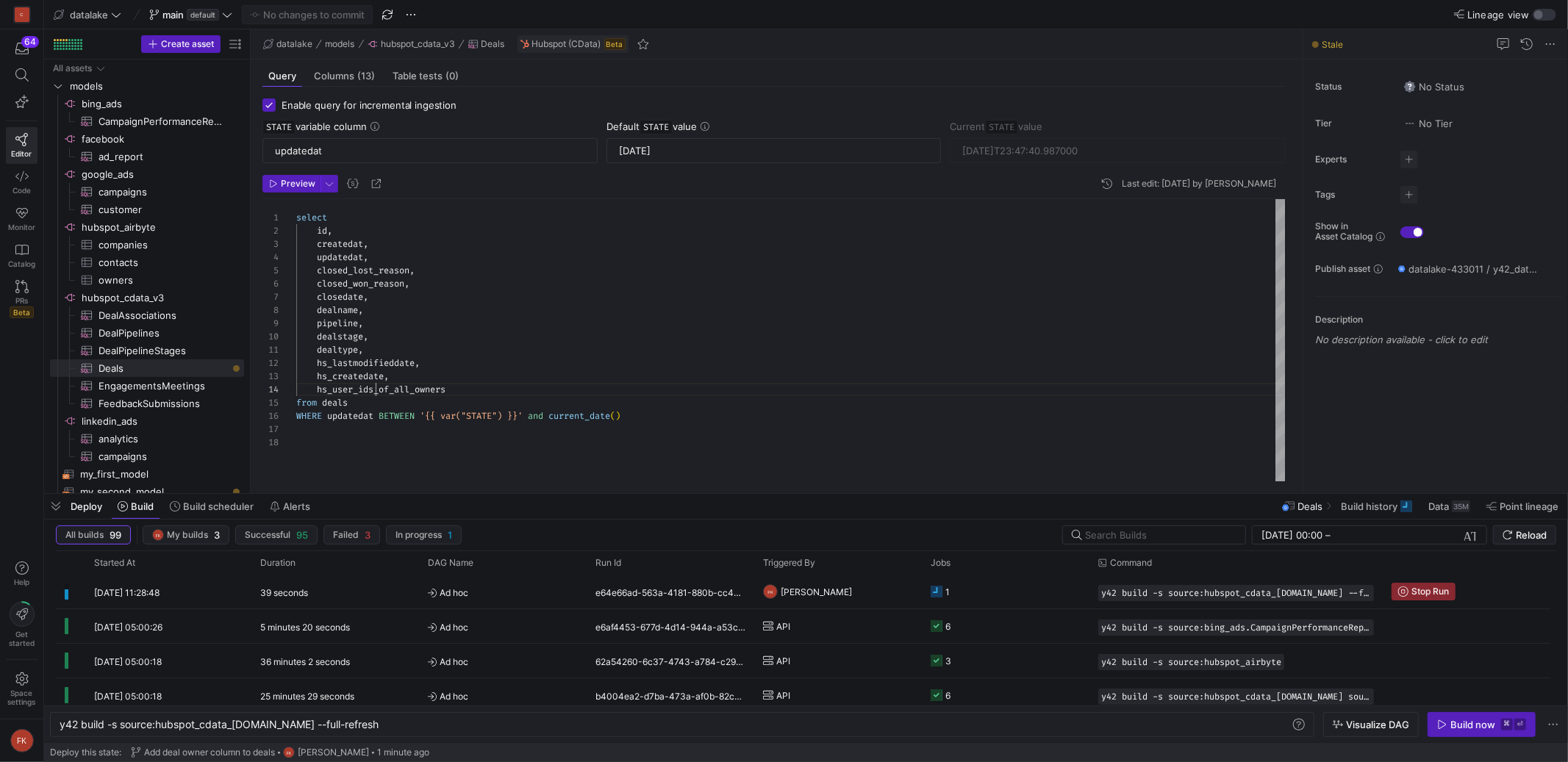
scroll to position [40, 153]
